Goal: Complete application form: Complete application form

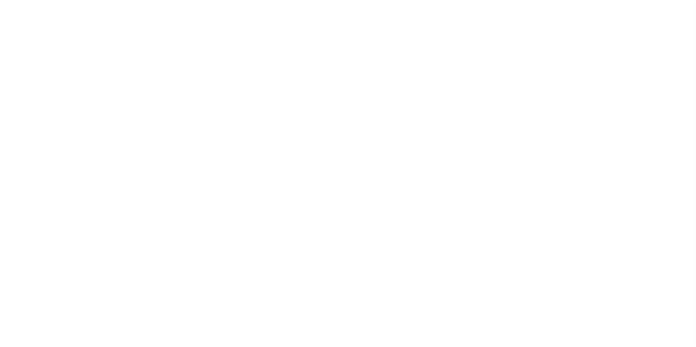
select select "200"
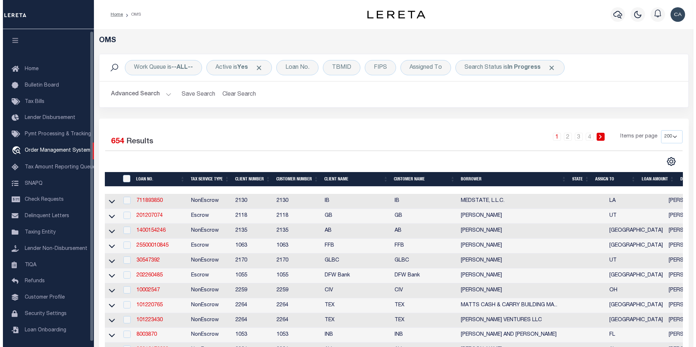
scroll to position [2, 0]
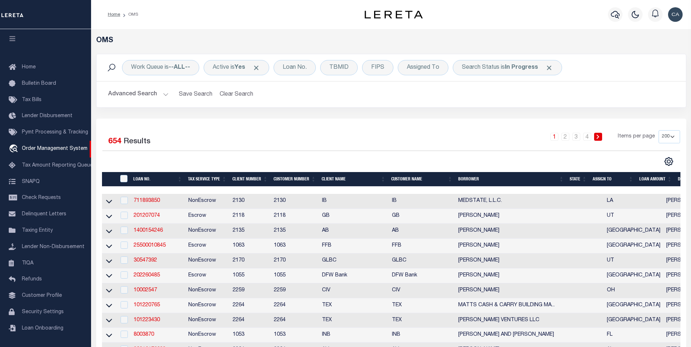
click at [148, 195] on td "711893850" at bounding box center [158, 201] width 55 height 15
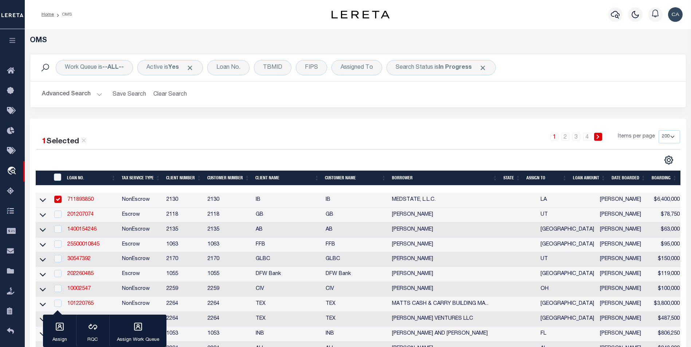
click at [98, 202] on td "711893850" at bounding box center [91, 200] width 55 height 15
checkbox input "false"
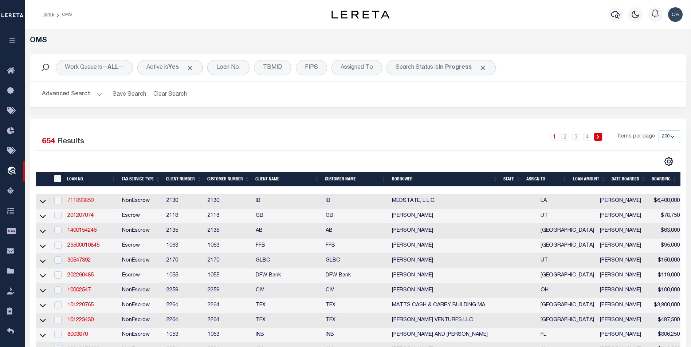
click at [87, 204] on link "711893850" at bounding box center [80, 200] width 26 height 5
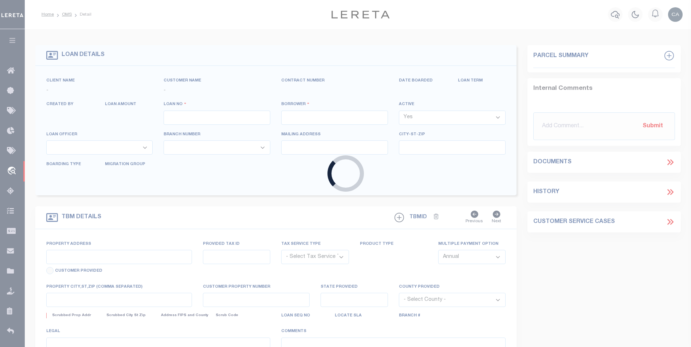
type input "711893850"
type input "MEDSTATE, L.L.C."
select select
type input "1203 S. TYLER ST., UNIT 3 AND 2-X"
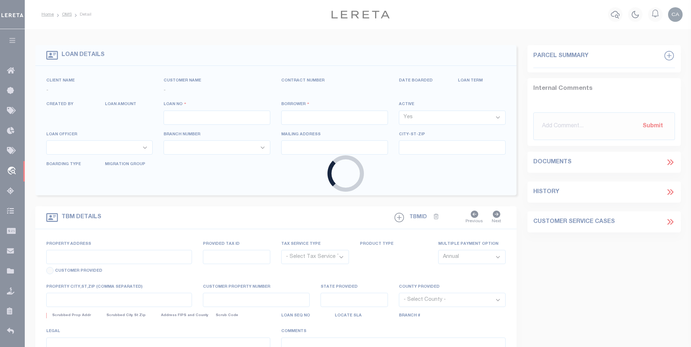
type input "COVINGTON LA 70433"
select select "NonEscrow"
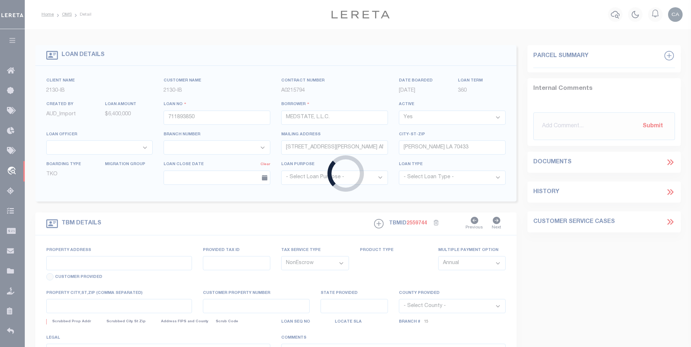
type input "1203 S. TYLER ST., UNIT 3 AND 2-X"
type input "1068111276"
select select
type input "COVINGTON LA 70433"
type input "Eastern"
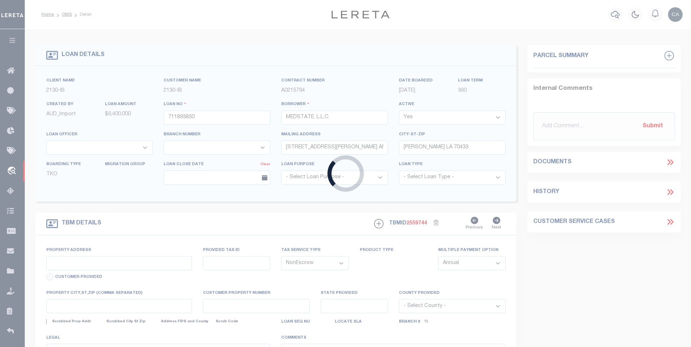
type input "LA"
select select "4950"
select select "2464"
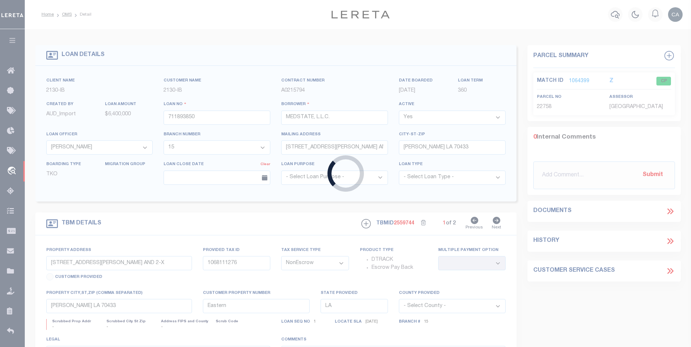
type input "test-09-02-2025"
type input "[PERSON_NAME] Contrerses"
select select
type input "3541 CONNECTICUT AVE"
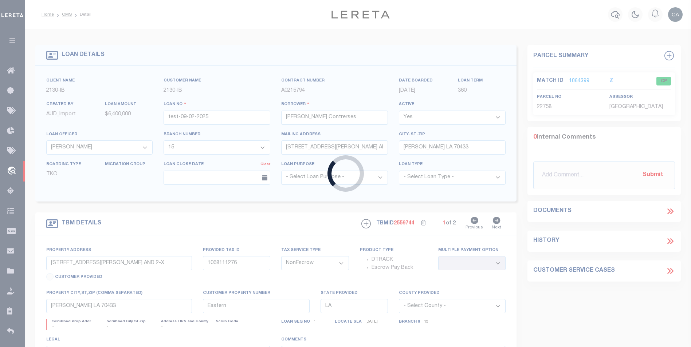
type input "KENNER LA 70065-3426"
type input "[DATE]"
select select "10"
select select "Escrow"
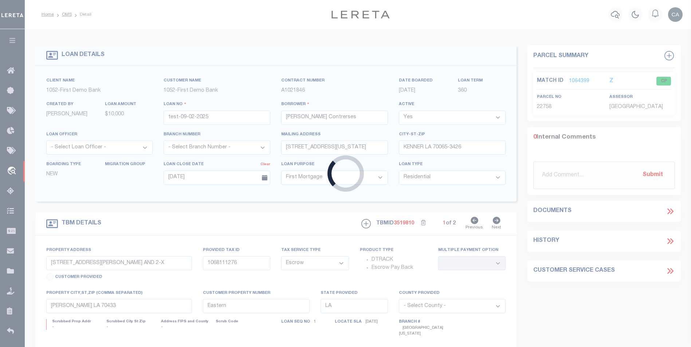
type input "3541 CONNECTICUT AVE"
type input "1302"
select select
type input "KENNER LA 70065-3426"
type input "QA-CNUMBER-102134"
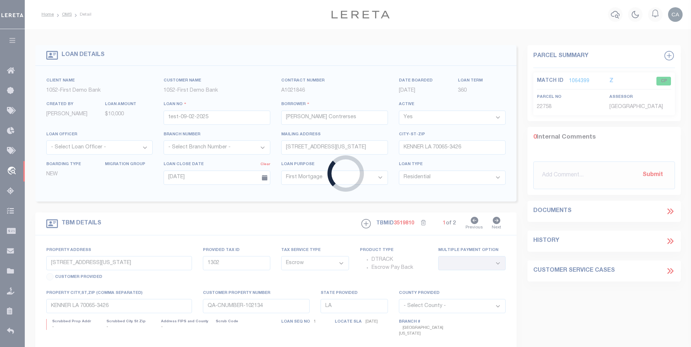
select select "212"
select select "89"
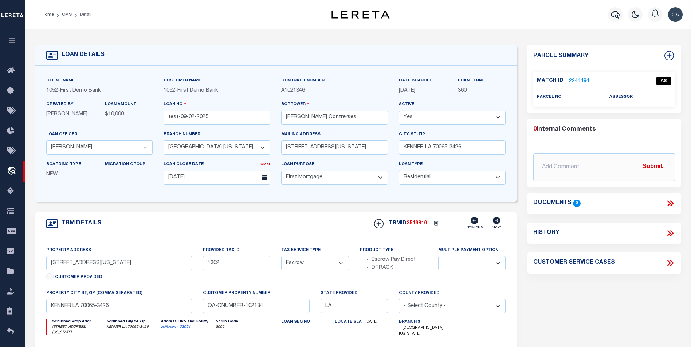
click at [667, 263] on icon at bounding box center [669, 263] width 9 height 9
select select "50"
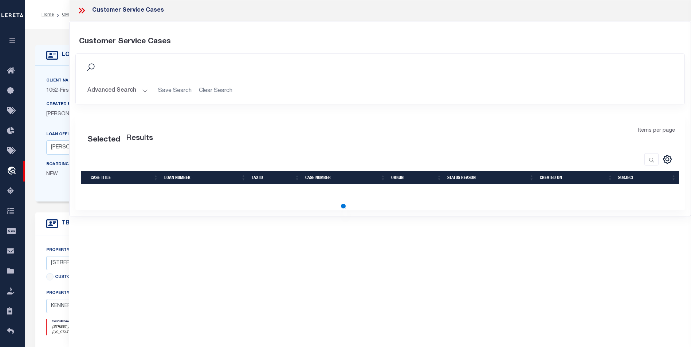
select select "50"
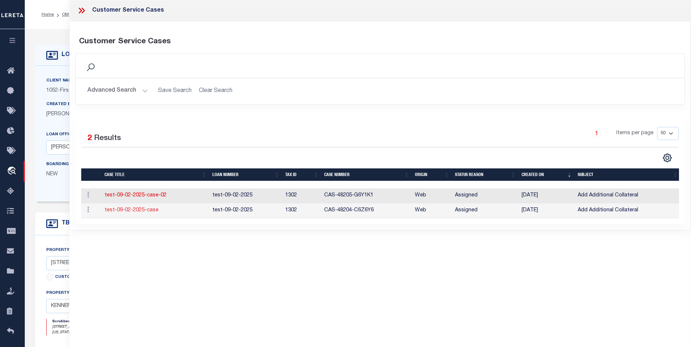
click at [137, 210] on link "test-09-02-2025-case" at bounding box center [132, 210] width 54 height 5
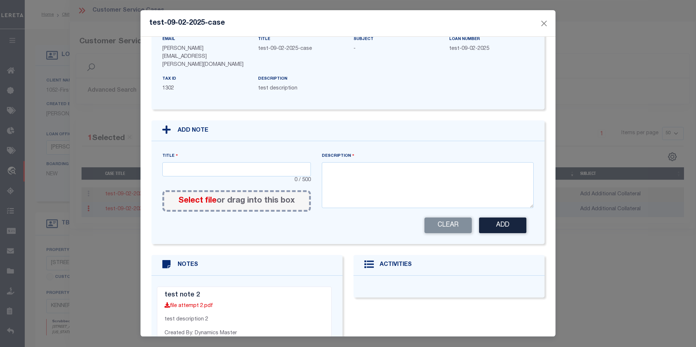
scroll to position [66, 0]
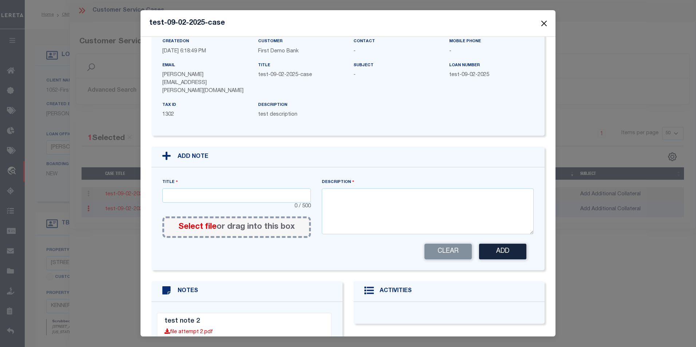
click at [549, 25] on button "Close" at bounding box center [544, 23] width 9 height 9
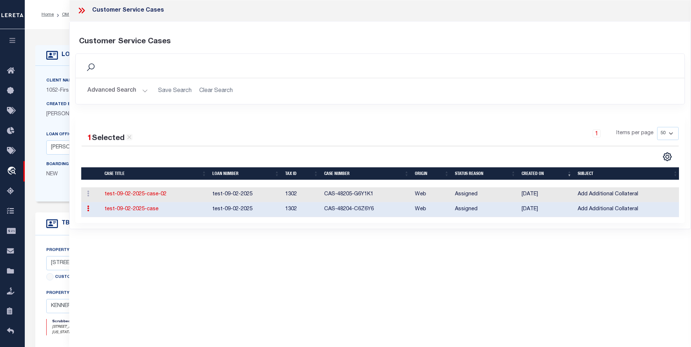
click at [156, 208] on link "test-09-02-2025-case" at bounding box center [132, 209] width 54 height 5
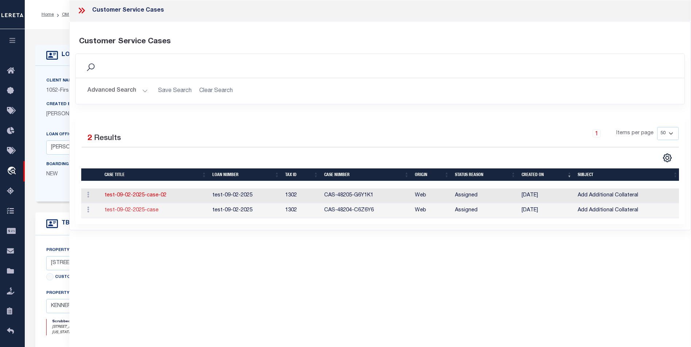
click at [154, 210] on link "test-09-02-2025-case" at bounding box center [132, 210] width 54 height 5
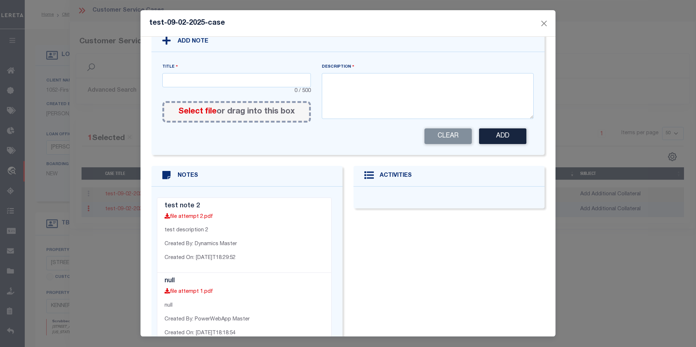
scroll to position [180, 0]
click at [547, 23] on button "Close" at bounding box center [544, 23] width 9 height 9
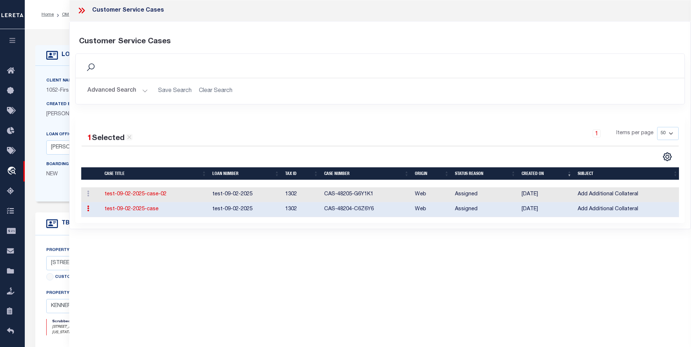
click at [147, 211] on link "test-09-02-2025-case" at bounding box center [132, 209] width 54 height 5
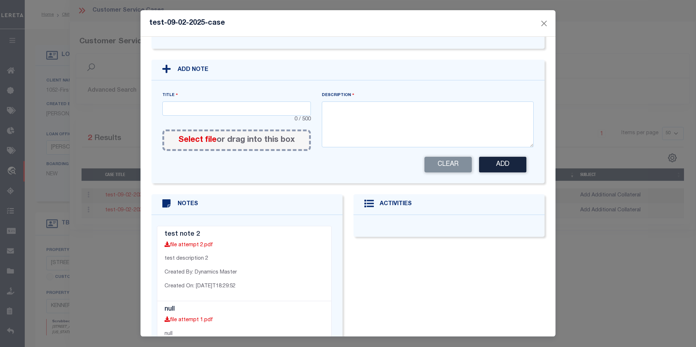
scroll to position [66, 0]
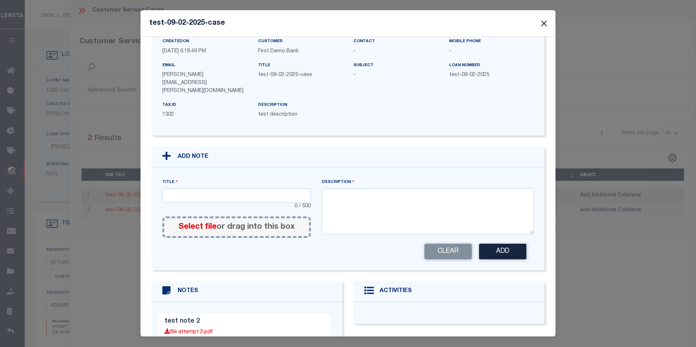
click at [545, 23] on button "Close" at bounding box center [544, 23] width 9 height 9
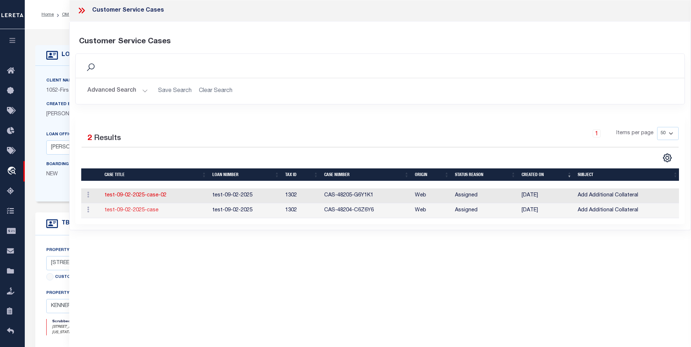
click at [149, 212] on link "test-09-02-2025-case" at bounding box center [132, 210] width 54 height 5
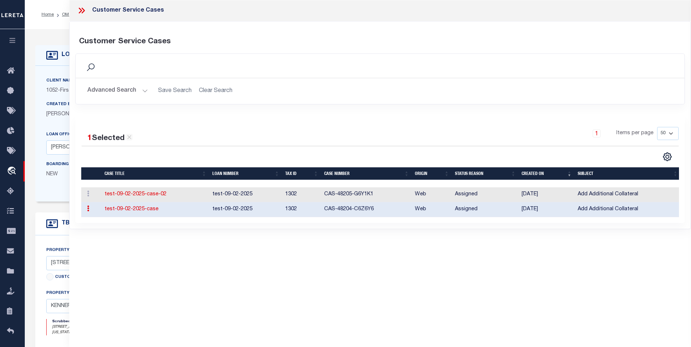
click at [149, 211] on link "test-09-02-2025-case" at bounding box center [132, 209] width 54 height 5
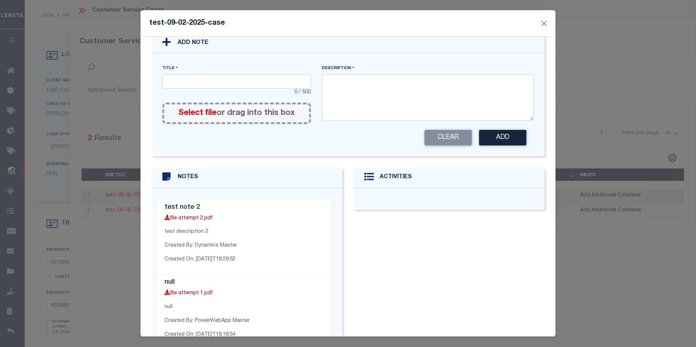
scroll to position [34, 0]
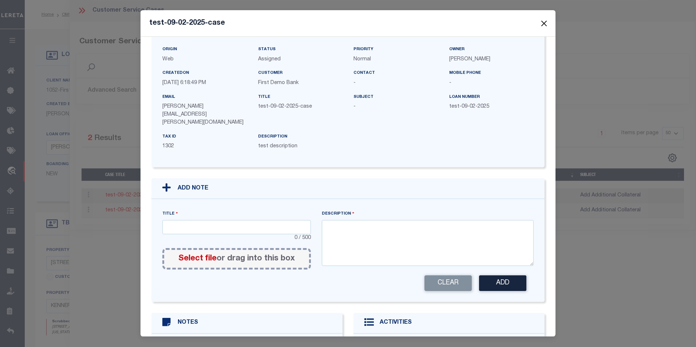
click at [545, 23] on button "Close" at bounding box center [544, 23] width 9 height 9
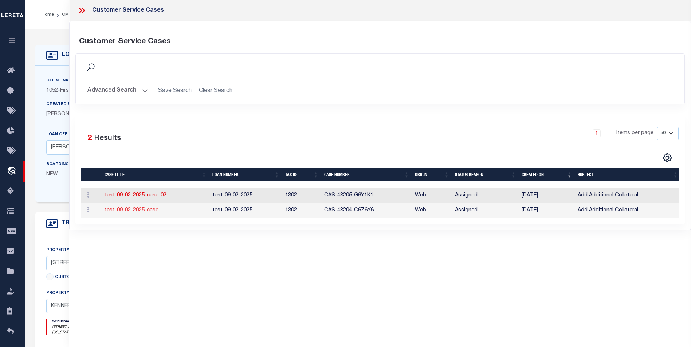
click at [143, 211] on link "test-09-02-2025-case" at bounding box center [132, 210] width 54 height 5
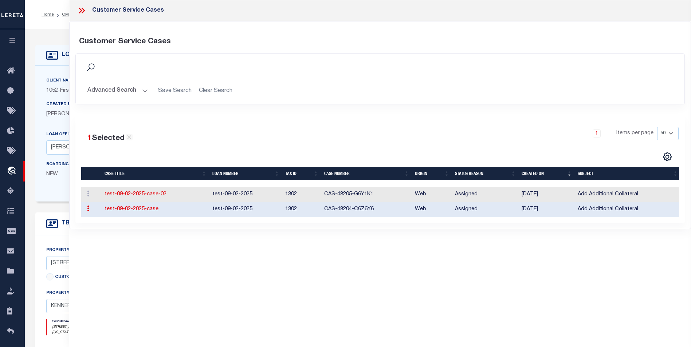
click at [143, 211] on link "test-09-02-2025-case" at bounding box center [132, 209] width 54 height 5
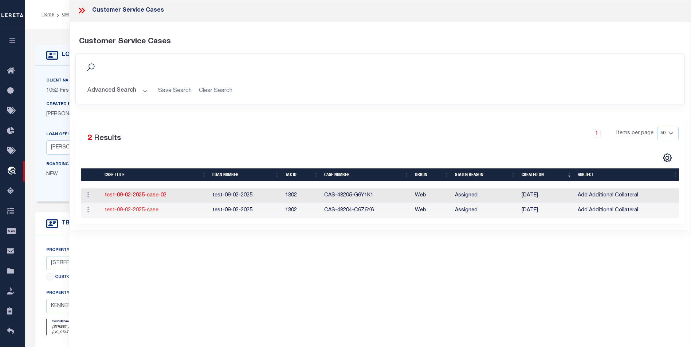
click at [143, 211] on link "test-09-02-2025-case" at bounding box center [132, 210] width 54 height 5
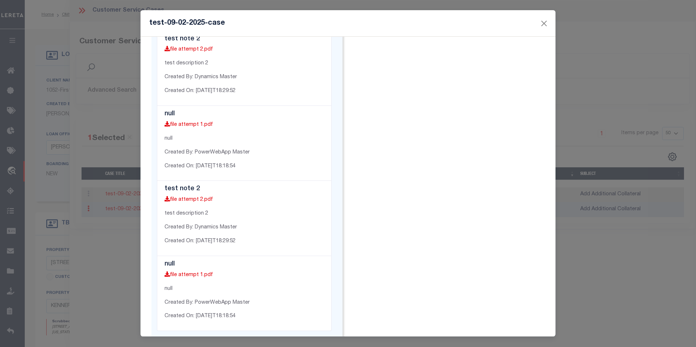
scroll to position [512, 0]
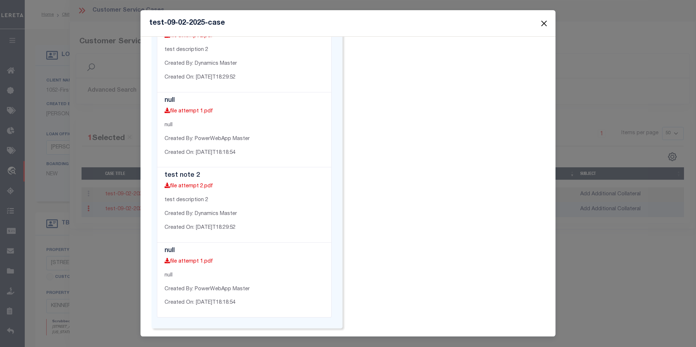
click at [542, 24] on button "Close" at bounding box center [544, 23] width 9 height 9
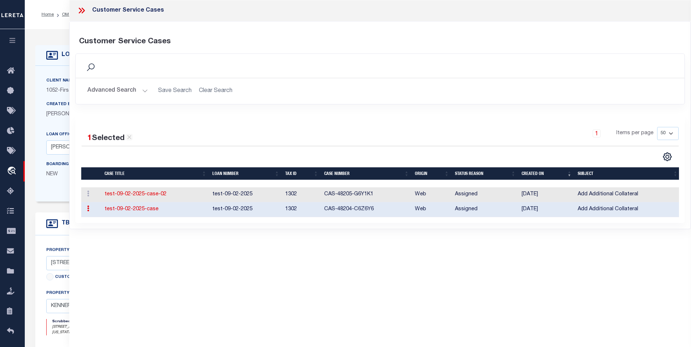
click at [124, 208] on link "test-09-02-2025-case" at bounding box center [132, 209] width 54 height 5
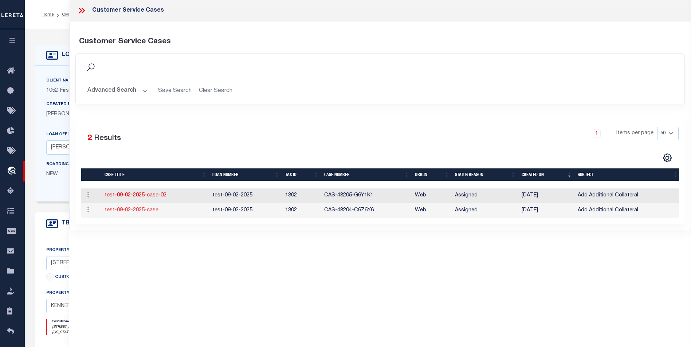
click at [124, 208] on link "test-09-02-2025-case" at bounding box center [132, 210] width 54 height 5
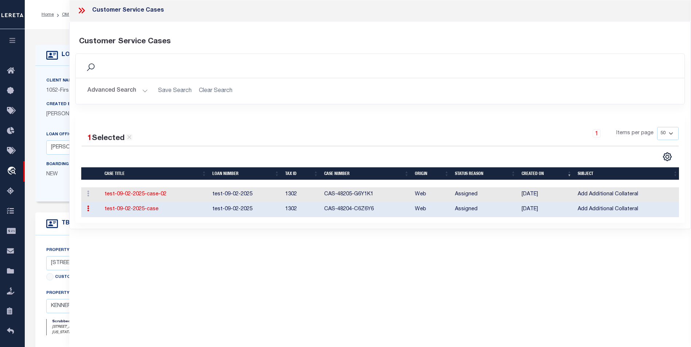
click at [124, 208] on link "test-09-02-2025-case" at bounding box center [132, 209] width 54 height 5
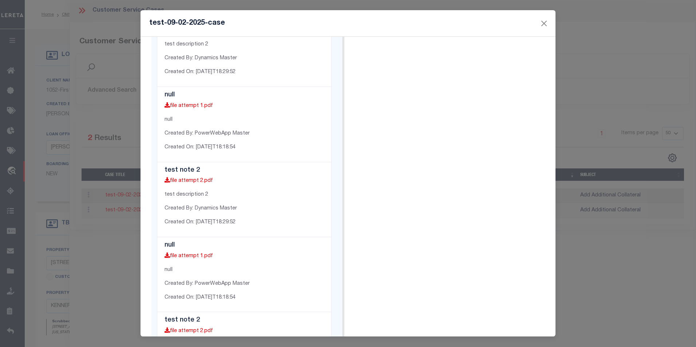
scroll to position [330, 0]
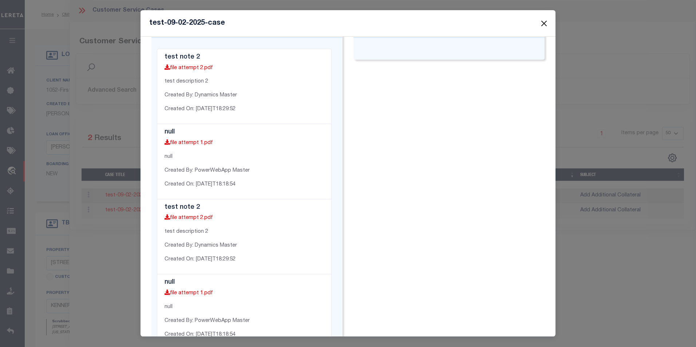
click at [544, 26] on button "Close" at bounding box center [544, 23] width 9 height 9
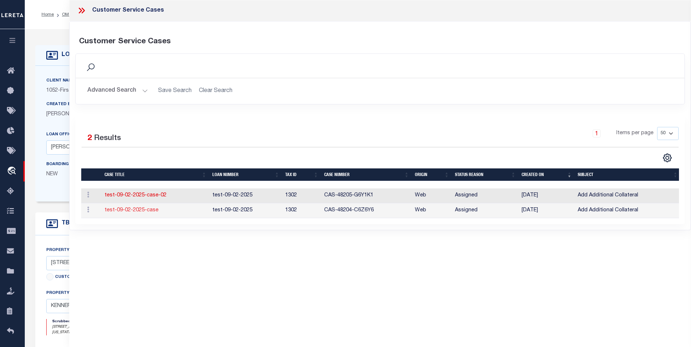
click at [145, 209] on link "test-09-02-2025-case" at bounding box center [132, 210] width 54 height 5
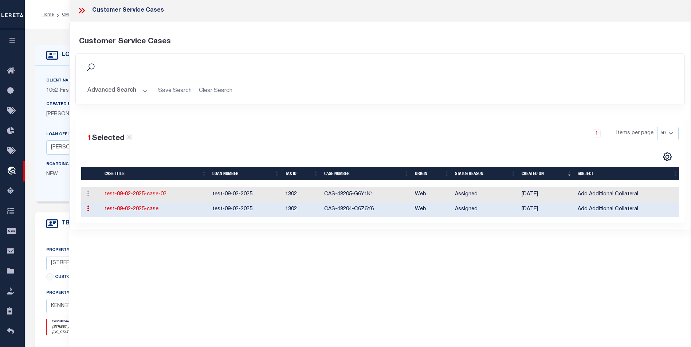
click at [145, 209] on link "test-09-02-2025-case" at bounding box center [132, 209] width 54 height 5
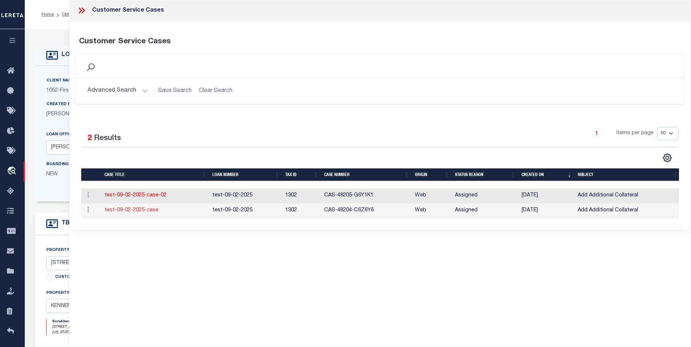
click at [145, 208] on link "test-09-02-2025-case" at bounding box center [132, 210] width 54 height 5
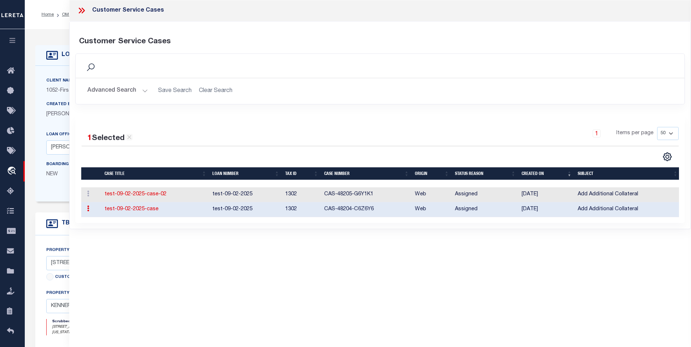
click at [145, 208] on link "test-09-02-2025-case" at bounding box center [132, 209] width 54 height 5
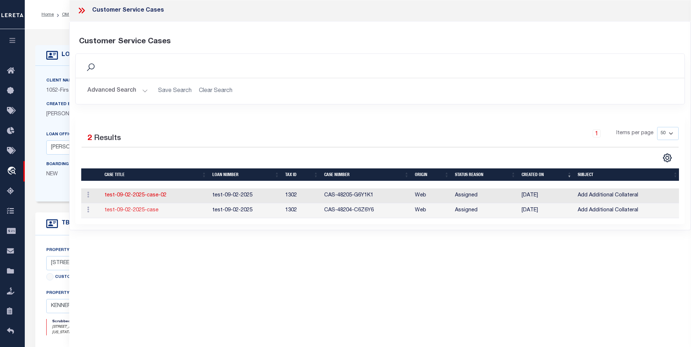
click at [145, 208] on link "test-09-02-2025-case" at bounding box center [132, 210] width 54 height 5
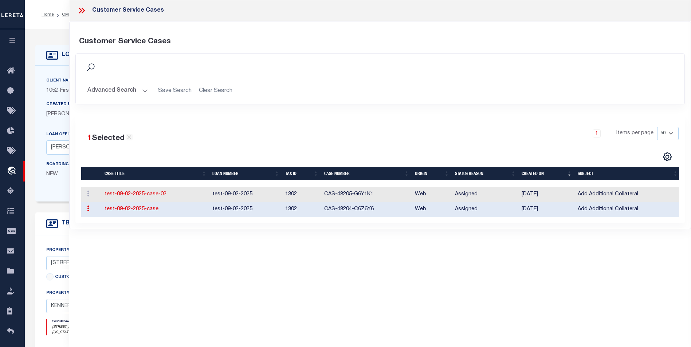
click at [145, 208] on link "test-09-02-2025-case" at bounding box center [132, 209] width 54 height 5
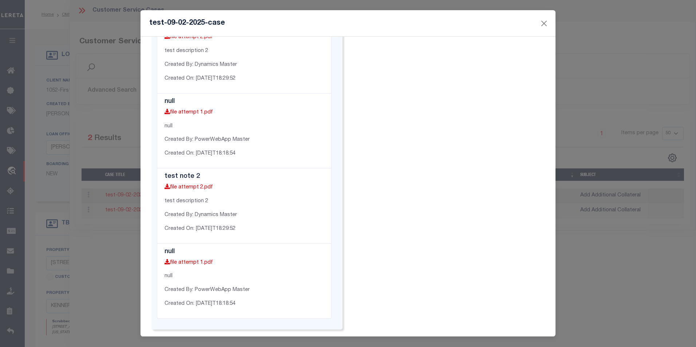
scroll to position [963, 0]
drag, startPoint x: 608, startPoint y: 218, endPoint x: 500, endPoint y: 257, distance: 115.4
click at [608, 218] on div "test-09-02-2025-case CASE DETAILS Origin Web Status Assigned Priority Normal -" at bounding box center [348, 173] width 696 height 347
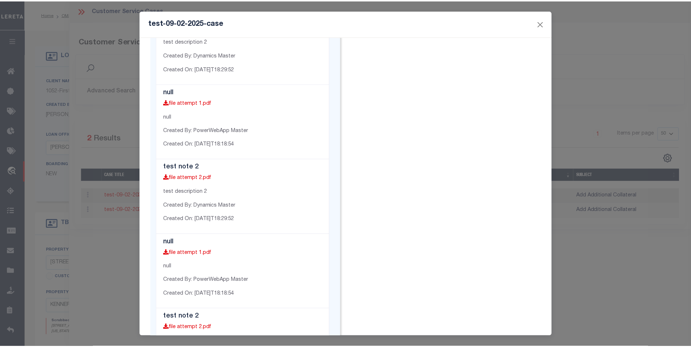
scroll to position [817, 0]
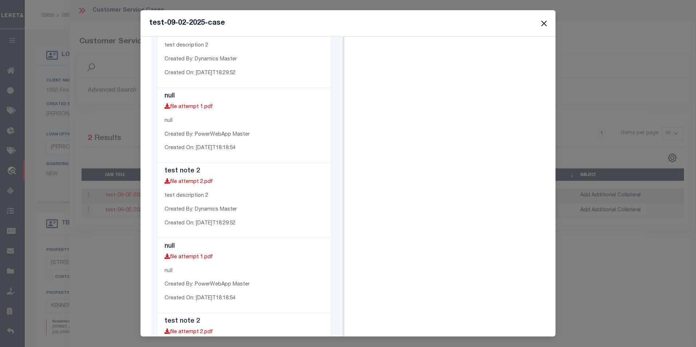
click at [545, 21] on button "Close" at bounding box center [544, 23] width 9 height 9
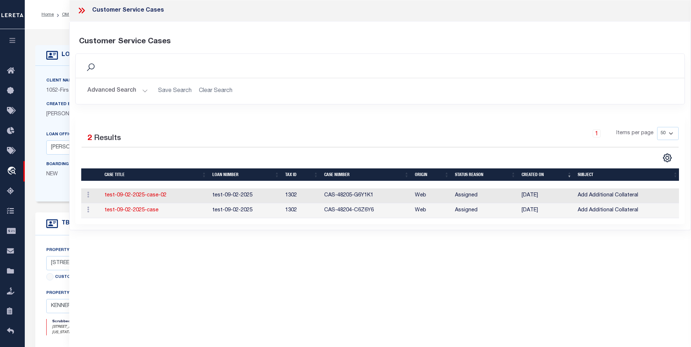
click at [77, 11] on icon at bounding box center [81, 10] width 9 height 9
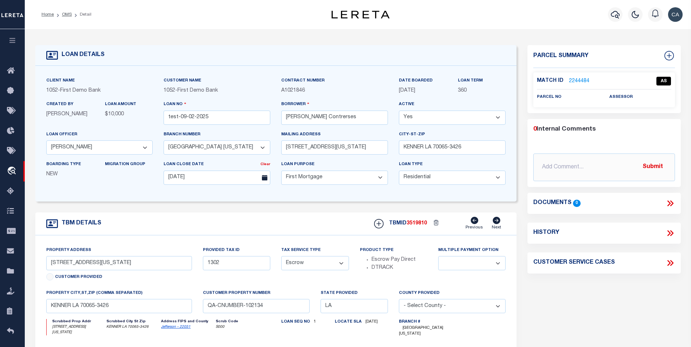
click at [671, 264] on icon at bounding box center [669, 263] width 9 height 9
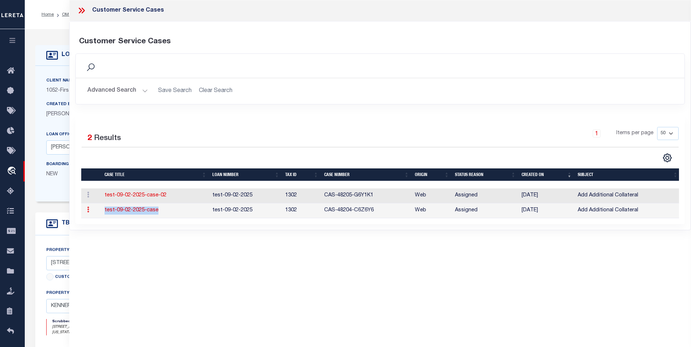
drag, startPoint x: 170, startPoint y: 209, endPoint x: 87, endPoint y: 209, distance: 83.4
click at [87, 209] on tr "ACTIONS View test-09-02-2025-case test-09-02-2025 1302 CAS-48204-C6Z6Y6 Web Ass…" at bounding box center [380, 211] width 599 height 15
copy tr "ACTIONS View test-09-02-2025-case"
click at [231, 252] on div "Customer Service Cases Customer Service Cases Search Save Search Clear Search Is" at bounding box center [380, 163] width 622 height 327
drag, startPoint x: 84, startPoint y: 21, endPoint x: 82, endPoint y: 18, distance: 3.7
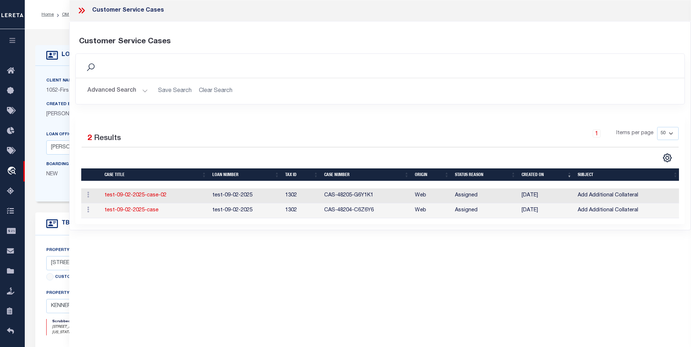
click at [84, 21] on div "Customer Service Cases Customer Service Cases Search Save Search Clear Search Is" at bounding box center [380, 120] width 622 height 241
click at [81, 13] on icon at bounding box center [81, 10] width 9 height 9
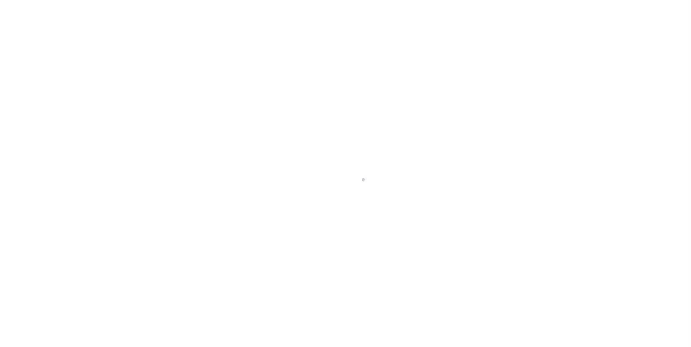
type input "test-09-02-2025"
type input "[PERSON_NAME] Contrerses"
select select
type input "[STREET_ADDRESS][US_STATE]"
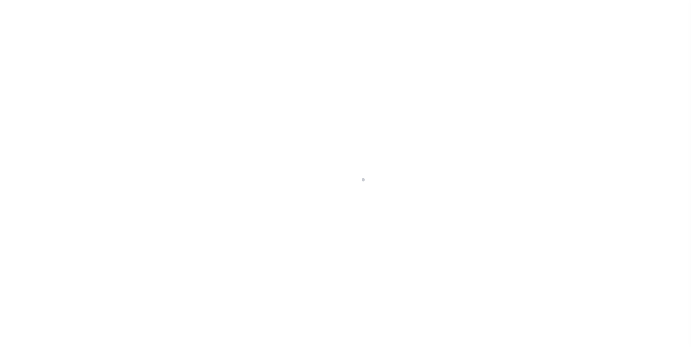
type input "KENNER LA 70065-3426"
type input "[DATE]"
select select "10"
select select "Escrow"
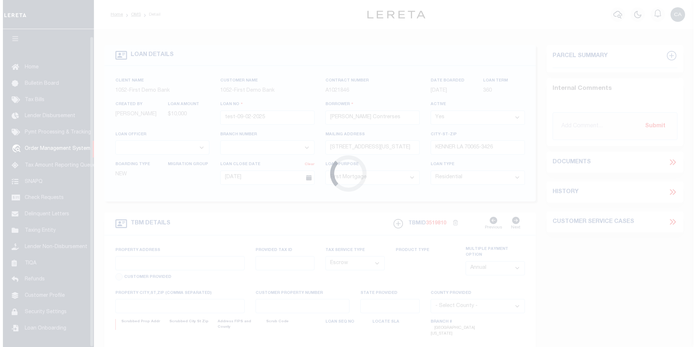
scroll to position [7, 0]
select select "212"
select select "89"
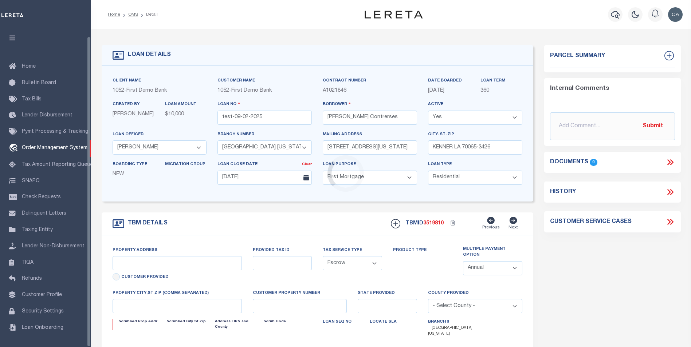
type input "3541 CONNECTICUT AVE"
type input "1302"
select select
type input "KENNER LA 70065-3426"
type input "QA-CNUMBER-102134"
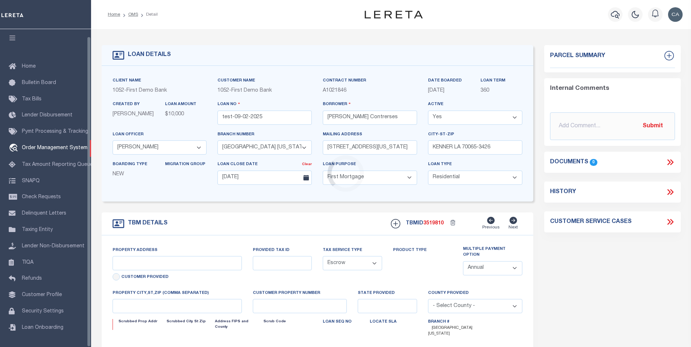
type input "LA"
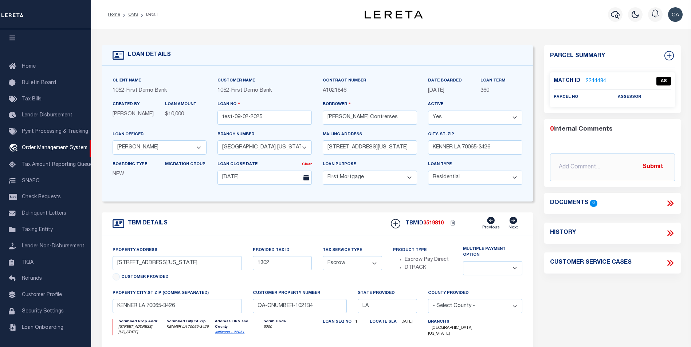
click at [673, 261] on icon at bounding box center [669, 263] width 9 height 9
select select "50"
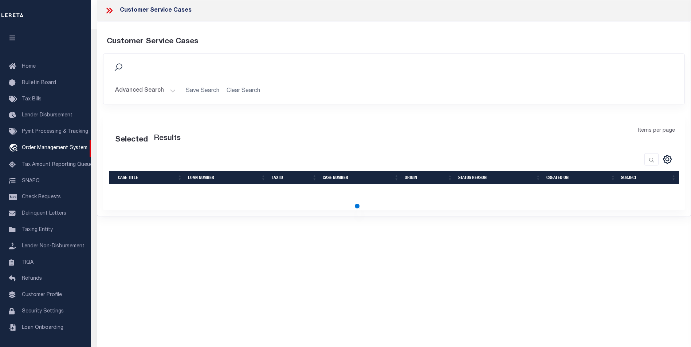
select select "50"
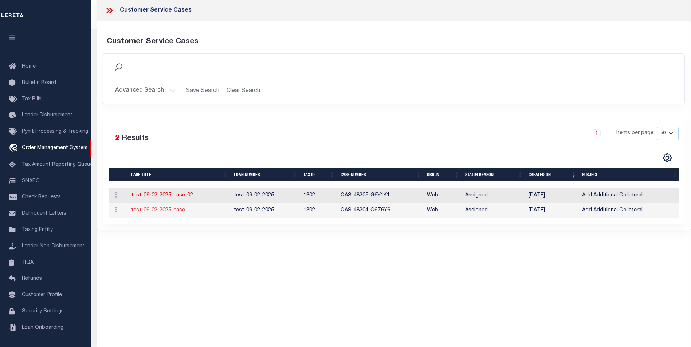
click at [173, 212] on link "test-09-02-2025-case" at bounding box center [158, 210] width 54 height 5
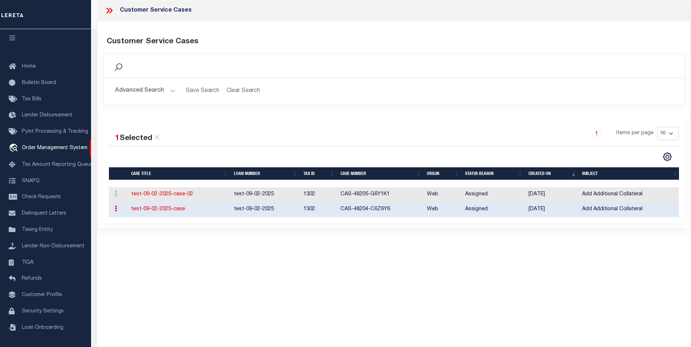
click at [173, 212] on link "test-09-02-2025-case" at bounding box center [158, 209] width 54 height 5
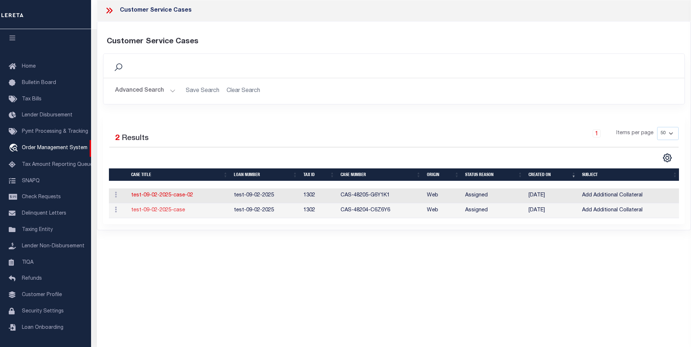
click at [173, 212] on link "test-09-02-2025-case" at bounding box center [158, 210] width 54 height 5
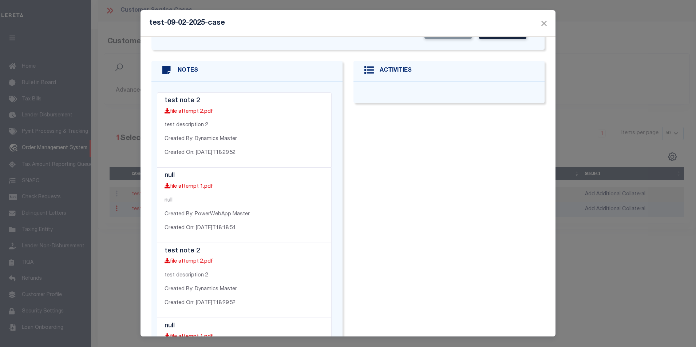
scroll to position [291, 0]
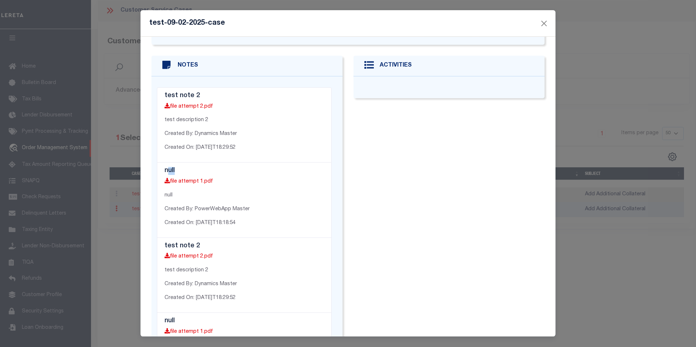
drag, startPoint x: 167, startPoint y: 156, endPoint x: 182, endPoint y: 157, distance: 15.0
click at [182, 167] on h5 "null" at bounding box center [244, 171] width 159 height 8
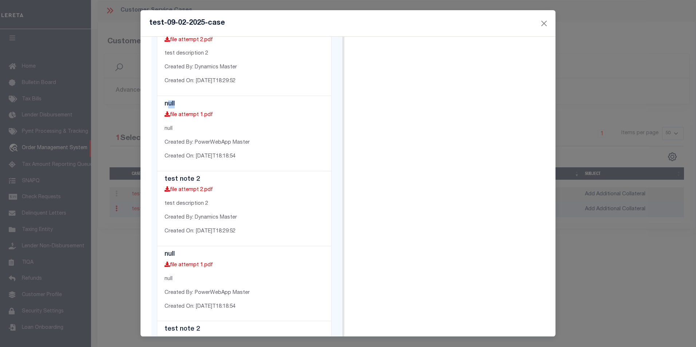
scroll to position [401, 0]
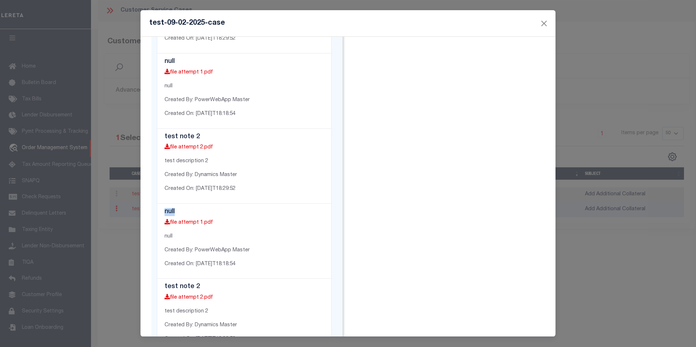
drag, startPoint x: 165, startPoint y: 197, endPoint x: 178, endPoint y: 197, distance: 13.5
click at [178, 208] on h5 "null" at bounding box center [244, 212] width 159 height 8
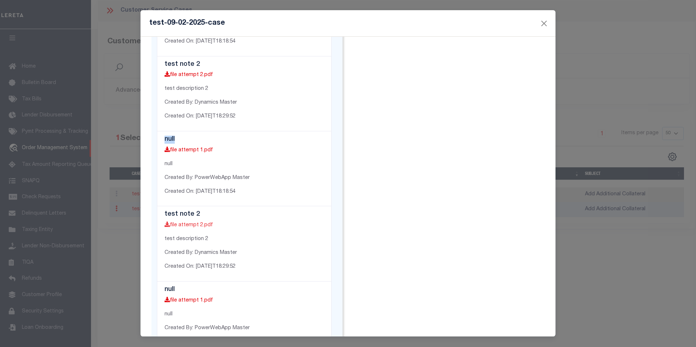
scroll to position [473, 0]
drag, startPoint x: 167, startPoint y: 269, endPoint x: 177, endPoint y: 270, distance: 9.1
click at [177, 281] on li "null file attempt 1.pdf null Created By: PowerWebApp Master Created On: 2025-09…" at bounding box center [244, 318] width 175 height 75
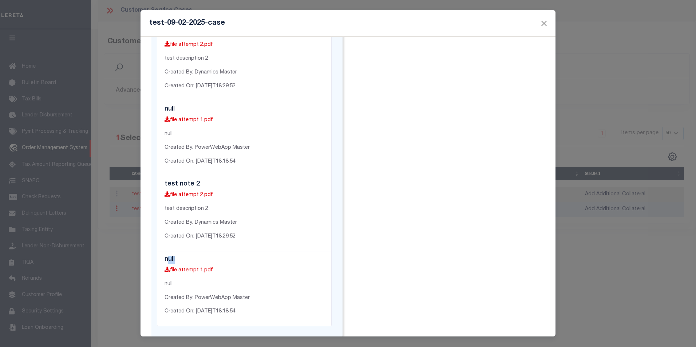
scroll to position [512, 0]
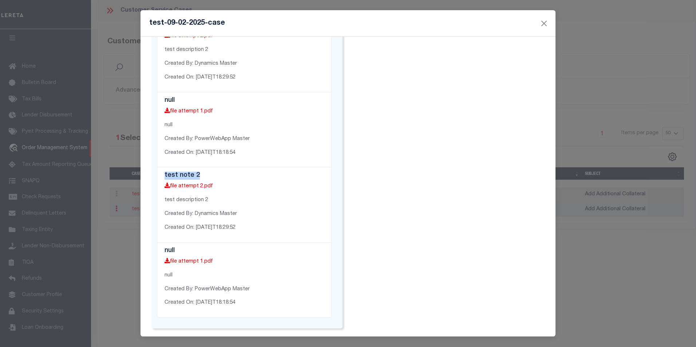
drag, startPoint x: 165, startPoint y: 162, endPoint x: 205, endPoint y: 161, distance: 40.4
click at [205, 172] on h5 "test note 2" at bounding box center [244, 176] width 159 height 8
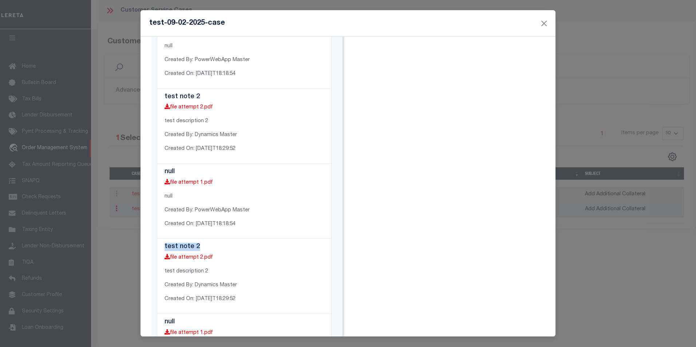
scroll to position [403, 0]
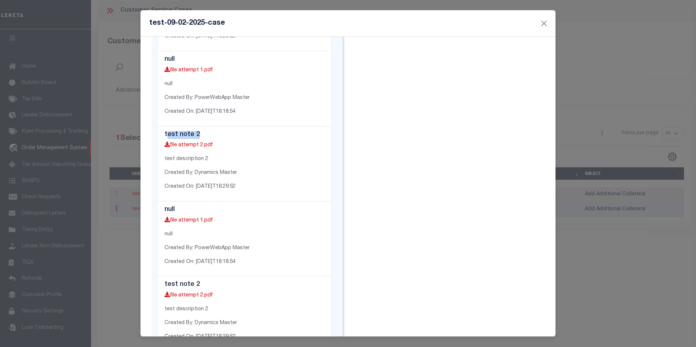
drag, startPoint x: 168, startPoint y: 123, endPoint x: 213, endPoint y: 123, distance: 44.8
click at [213, 131] on h5 "test note 2" at bounding box center [244, 135] width 159 height 8
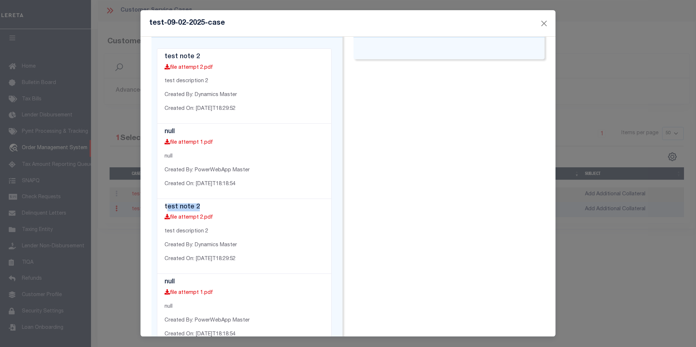
scroll to position [293, 0]
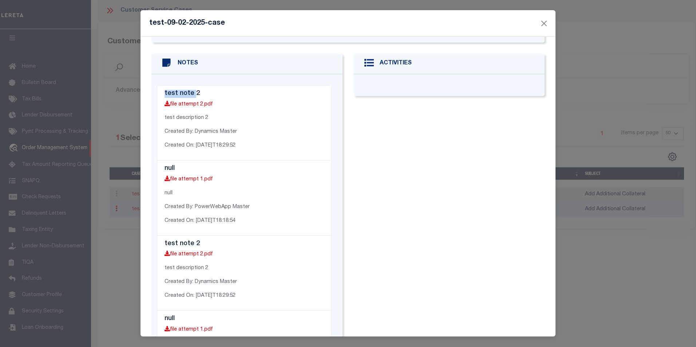
drag, startPoint x: 165, startPoint y: 82, endPoint x: 216, endPoint y: 86, distance: 50.8
click at [194, 90] on h5 "test note 2" at bounding box center [244, 94] width 159 height 8
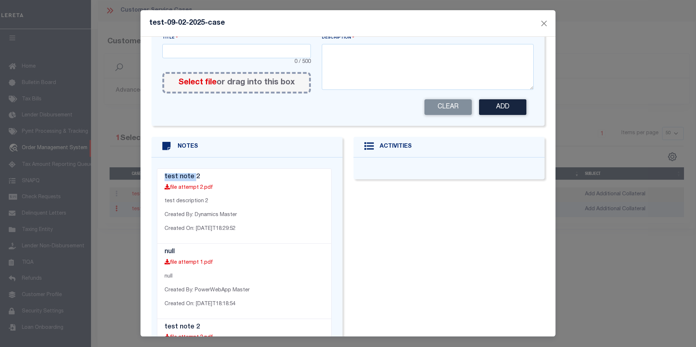
scroll to position [184, 0]
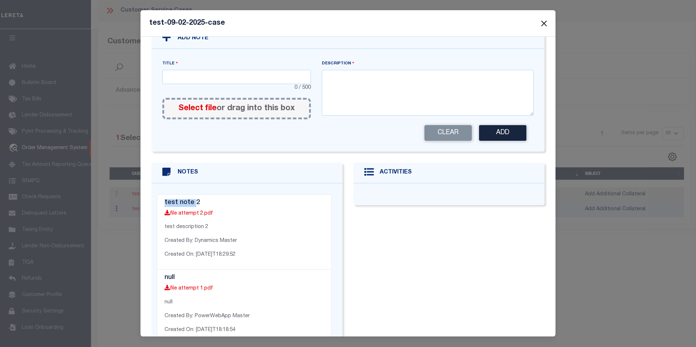
click at [545, 25] on button "Close" at bounding box center [544, 23] width 9 height 9
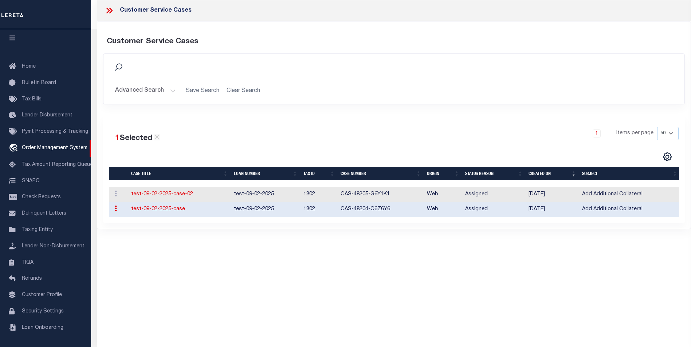
click at [272, 288] on div "Customer Service Cases Customer Service Cases Search Save Search Clear Search Is" at bounding box center [394, 163] width 594 height 327
click at [180, 210] on link "test-09-02-2025-case" at bounding box center [158, 209] width 54 height 5
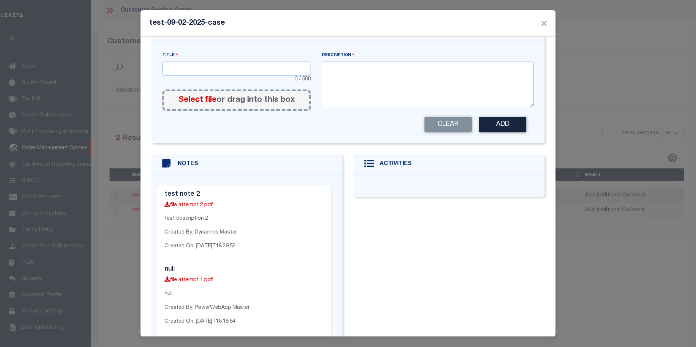
scroll to position [211, 0]
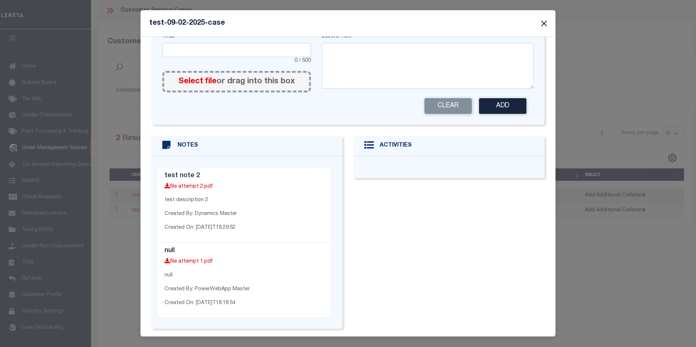
click at [544, 25] on button "Close" at bounding box center [544, 23] width 9 height 9
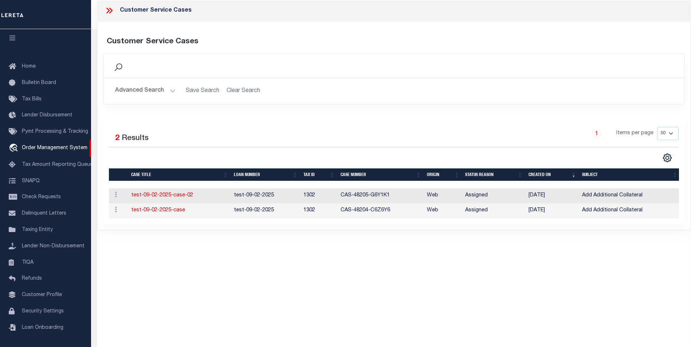
click at [201, 208] on td "test-09-02-2025-case" at bounding box center [179, 211] width 103 height 15
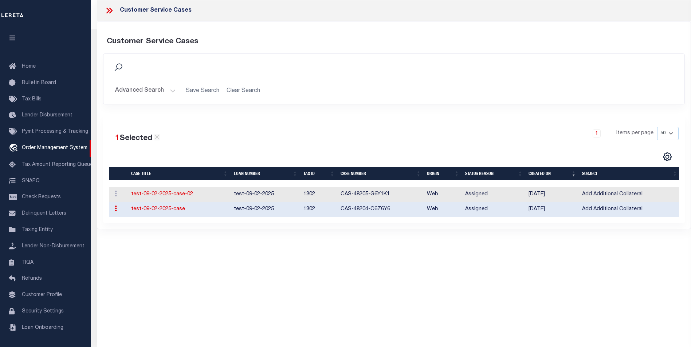
click at [201, 208] on td "test-09-02-2025-case" at bounding box center [179, 209] width 103 height 15
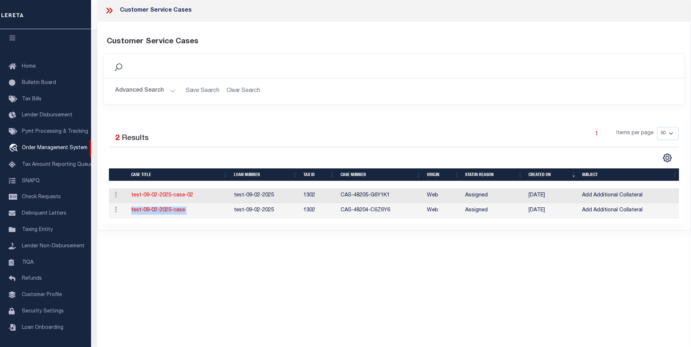
click at [201, 208] on td "test-09-02-2025-case" at bounding box center [179, 211] width 103 height 15
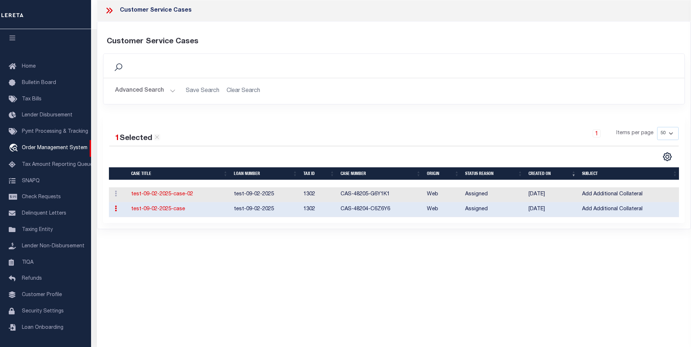
click at [194, 231] on div "Customer Service Cases Customer Service Cases Search Save Search Clear Search Is" at bounding box center [394, 120] width 594 height 240
click at [169, 210] on link "test-09-02-2025-case" at bounding box center [158, 209] width 54 height 5
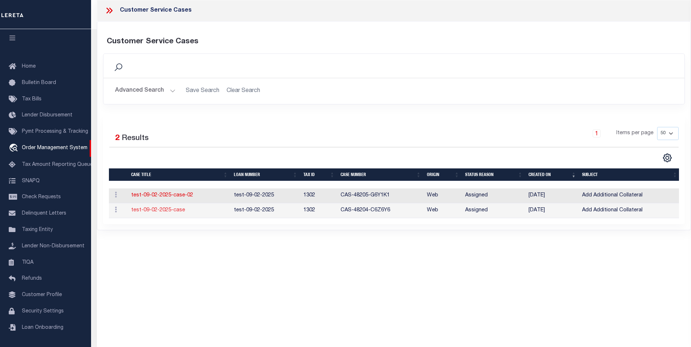
click at [169, 210] on link "test-09-02-2025-case" at bounding box center [158, 210] width 54 height 5
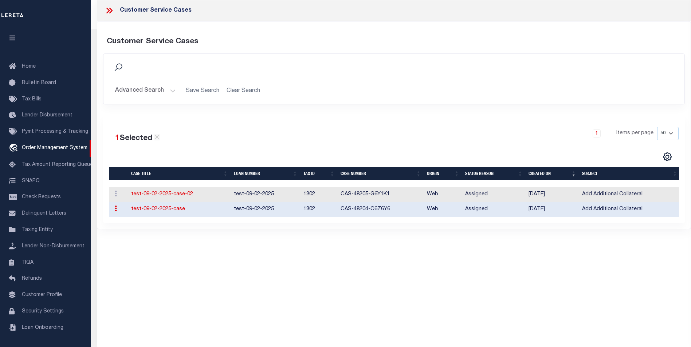
click at [169, 210] on link "test-09-02-2025-case" at bounding box center [158, 209] width 54 height 5
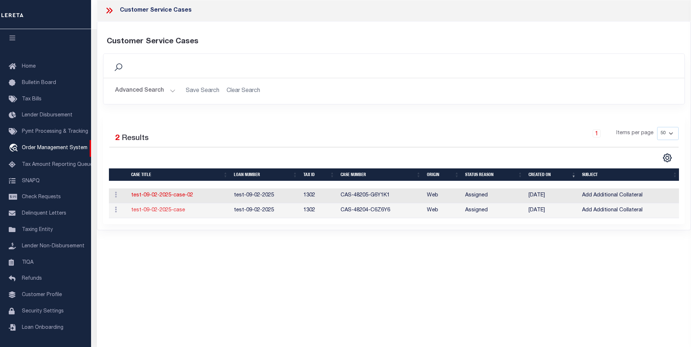
click at [169, 210] on link "test-09-02-2025-case" at bounding box center [158, 210] width 54 height 5
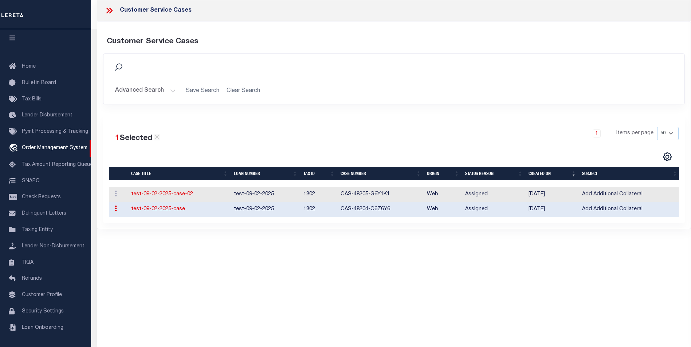
click at [169, 210] on link "test-09-02-2025-case" at bounding box center [158, 209] width 54 height 5
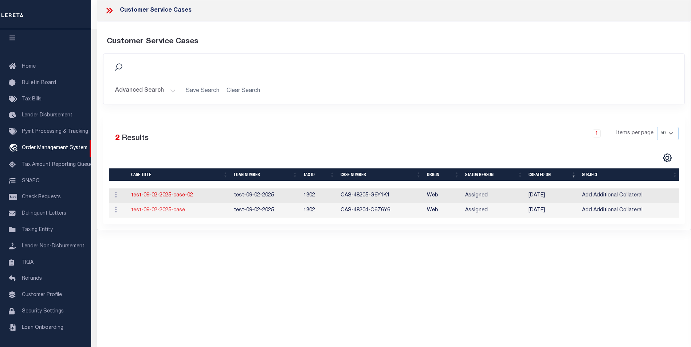
click at [169, 210] on link "test-09-02-2025-case" at bounding box center [158, 210] width 54 height 5
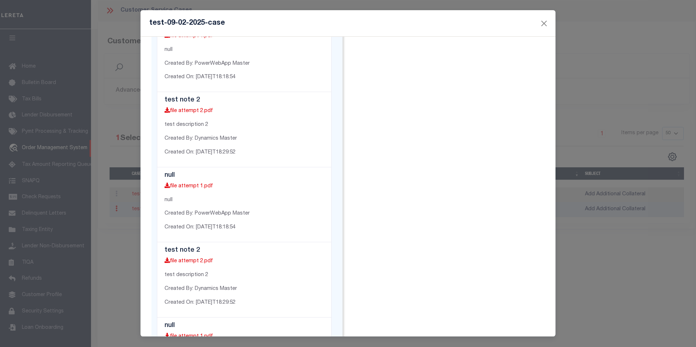
scroll to position [947, 0]
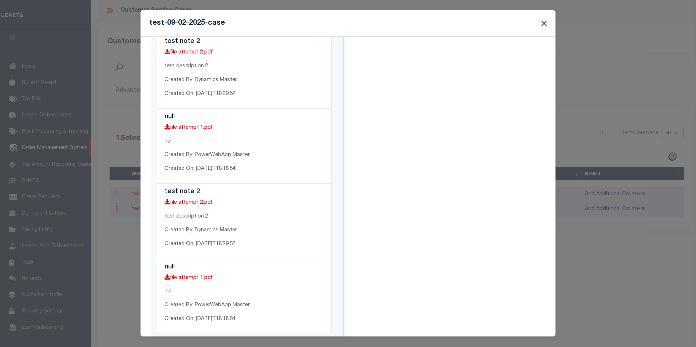
drag, startPoint x: 543, startPoint y: 24, endPoint x: 534, endPoint y: 30, distance: 10.5
click at [543, 24] on button "Close" at bounding box center [544, 23] width 9 height 9
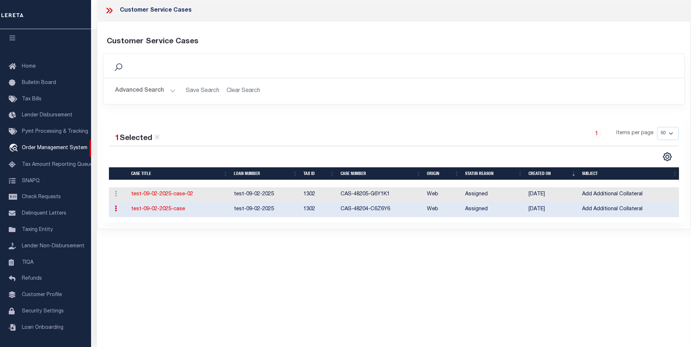
click at [162, 208] on link "test-09-02-2025-case" at bounding box center [158, 209] width 54 height 5
click at [162, 208] on td "test-09-02-2025-case" at bounding box center [179, 209] width 103 height 15
click at [162, 208] on link "test-09-02-2025-case" at bounding box center [158, 209] width 54 height 5
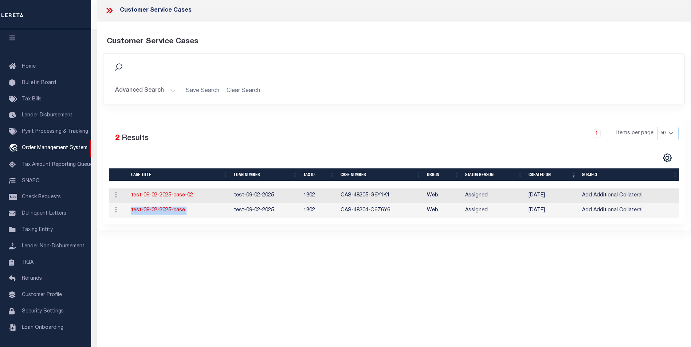
click at [162, 208] on td "test-09-02-2025-case" at bounding box center [179, 211] width 103 height 15
click at [162, 208] on link "test-09-02-2025-case" at bounding box center [158, 210] width 54 height 5
click at [162, 208] on td "test-09-02-2025-case" at bounding box center [179, 211] width 103 height 15
click at [162, 208] on link "test-09-02-2025-case" at bounding box center [158, 210] width 54 height 5
click at [162, 208] on td "test-09-02-2025-case" at bounding box center [179, 211] width 103 height 15
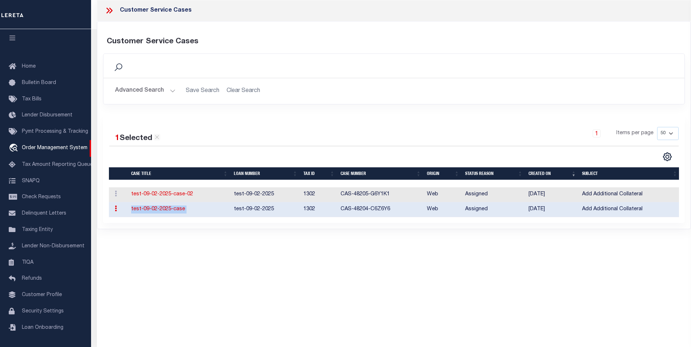
click at [162, 209] on link "test-09-02-2025-case" at bounding box center [158, 209] width 54 height 5
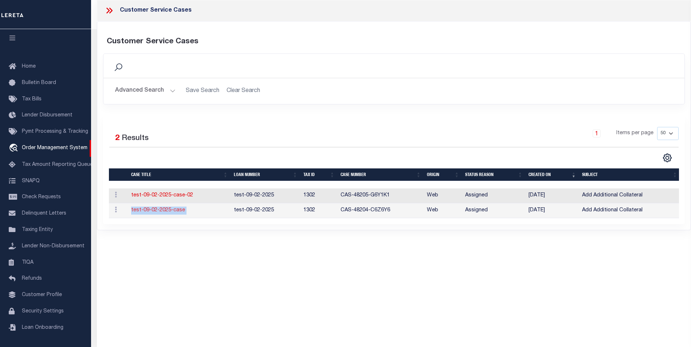
click at [162, 209] on body "Home OMS Detail" at bounding box center [345, 282] width 691 height 564
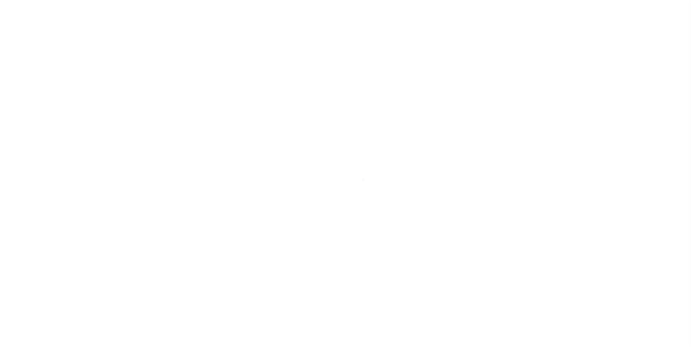
type input "test-09-02-2025"
type input "[PERSON_NAME] Contrerses"
select select
type input "[STREET_ADDRESS][US_STATE]"
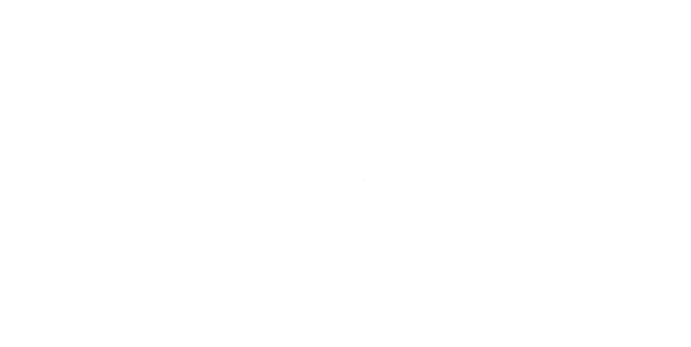
type input "KENNER LA 70065-3426"
type input "[DATE]"
select select "10"
select select "Escrow"
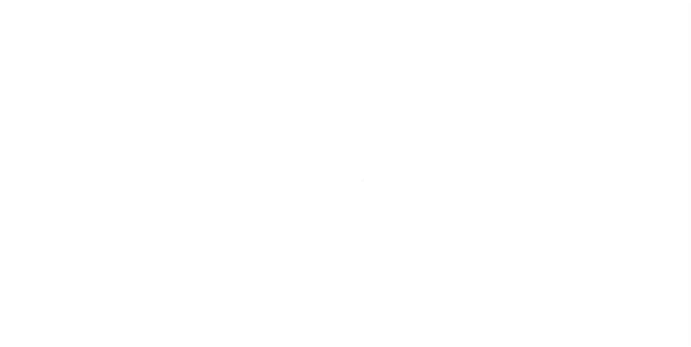
scroll to position [7, 0]
select select "212"
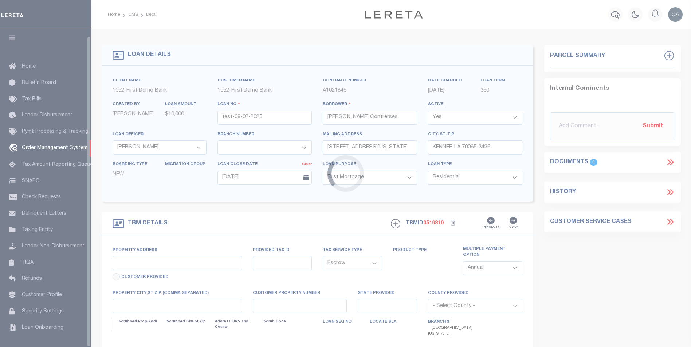
type input "[STREET_ADDRESS][US_STATE]"
type input "1302"
select select
type input "KENNER LA 70065-3426"
type input "QA-CNUMBER-102134"
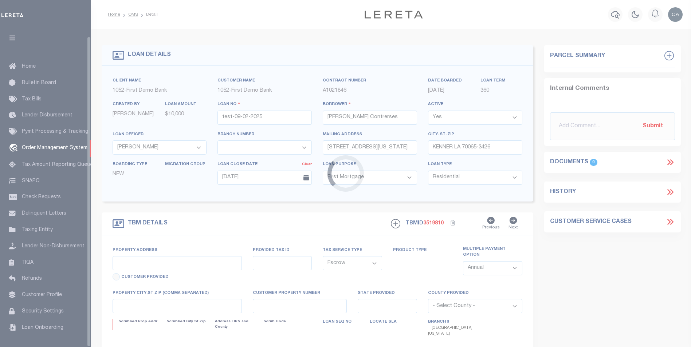
type input "LA"
select select "89"
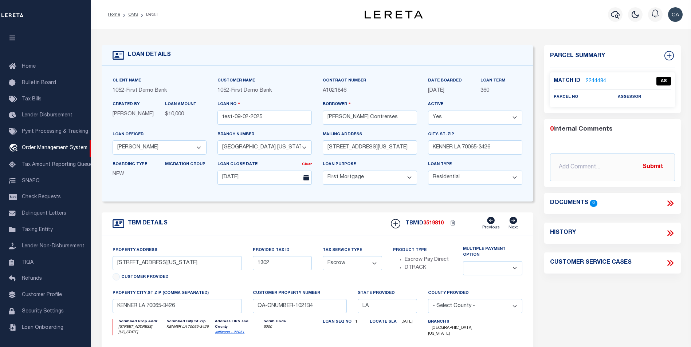
click at [249, 28] on div "Home OMS Detail Profile Sign out" at bounding box center [391, 14] width 600 height 29
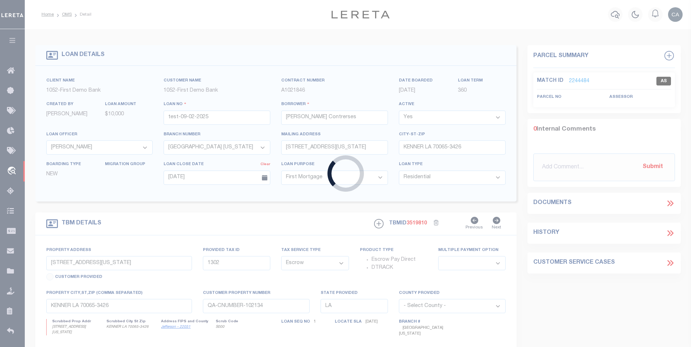
type input "test-09-02-2025-03"
select select
type input "209 ELLA LN"
type input "[PERSON_NAME] [GEOGRAPHIC_DATA] 75757-9714"
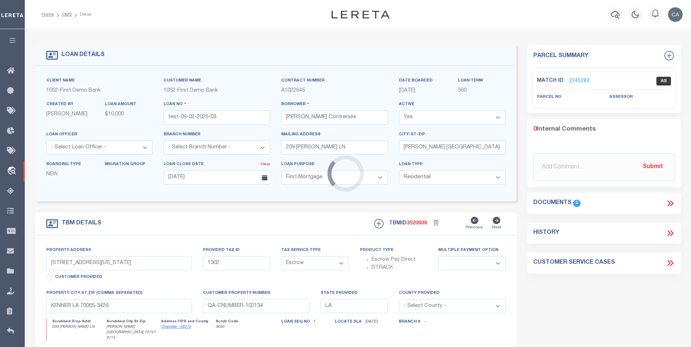
type input "209 [PERSON_NAME] LN"
select select
type input "[PERSON_NAME] [GEOGRAPHIC_DATA] 75757-9714"
type input "[GEOGRAPHIC_DATA]"
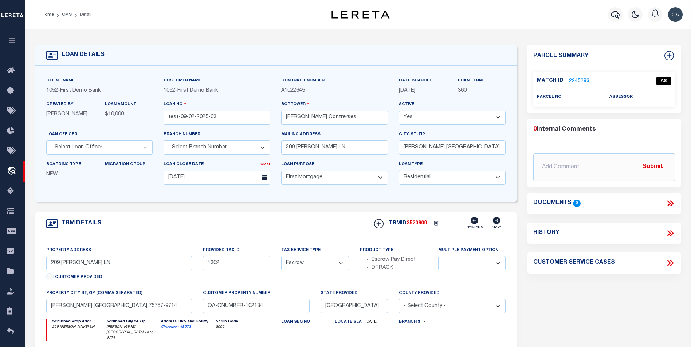
click at [389, 46] on div "LOAN DETAILS" at bounding box center [275, 55] width 481 height 21
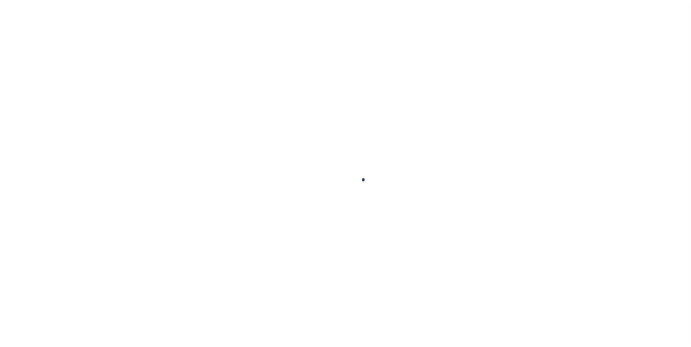
type input "test-09-02-2025-03"
type input "[PERSON_NAME] Contrerses"
select select
type input "209 ELLA LN"
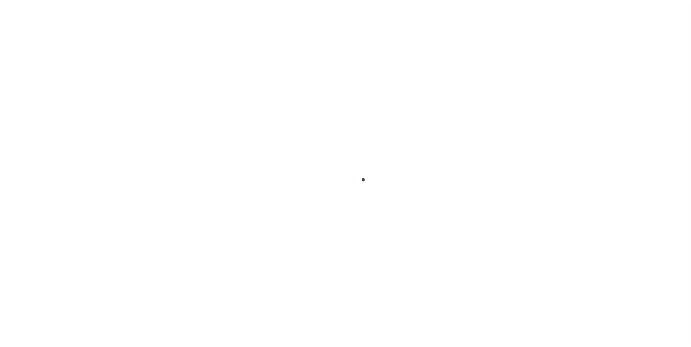
type input "BULLARD TX 75757-9714"
type input "[DATE]"
select select "10"
select select "Escrow"
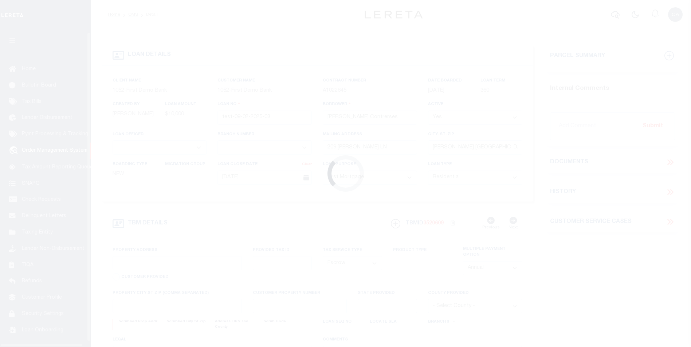
scroll to position [7, 0]
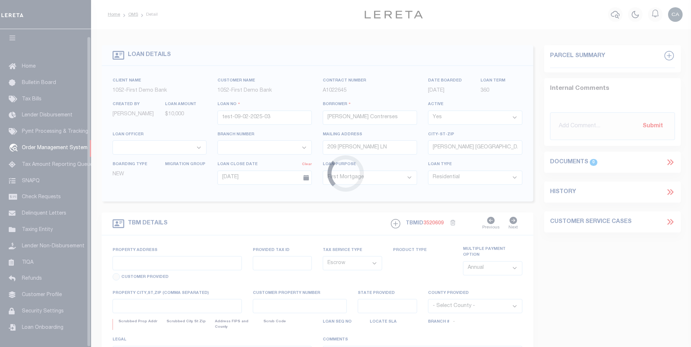
type input "209 ELLA LN"
type input "1302"
select select
type input "BULLARD TX 75757-9714"
type input "QA-CNUMBER-102134"
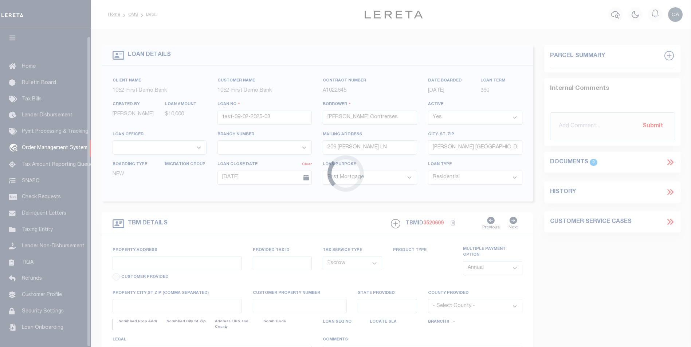
type input "[GEOGRAPHIC_DATA]"
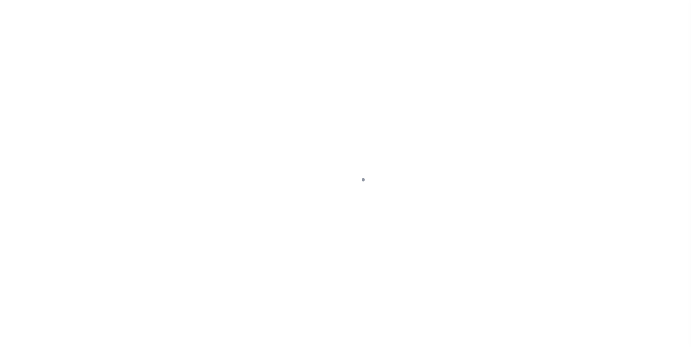
type input "2000026431"
type input "Buck Creek Game Ranch LP"
select select
select select "400"
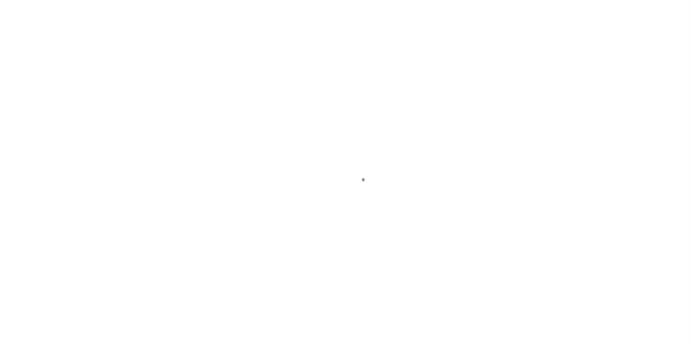
select select "NonEscrow"
select select "773"
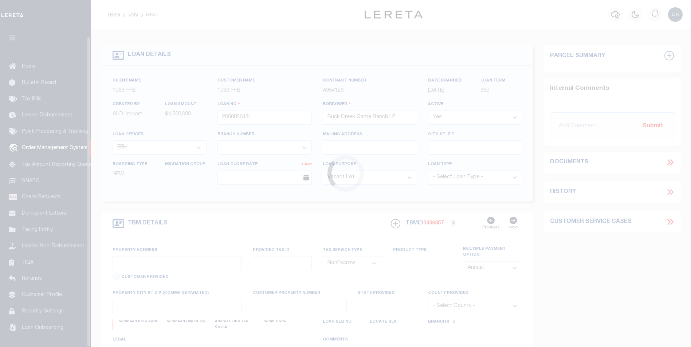
select select "490"
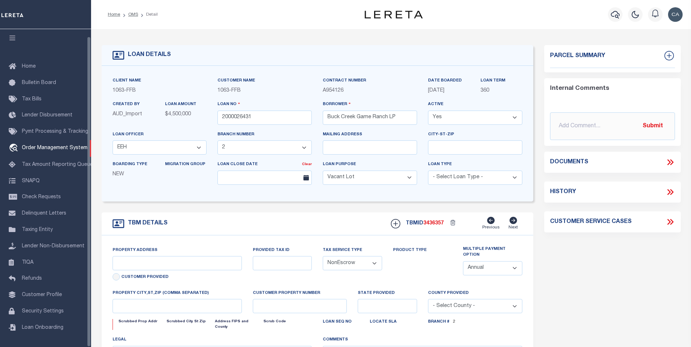
type input "1661 PR 1973"
select select
type input "Lawn [GEOGRAPHIC_DATA] 79530"
type input "[GEOGRAPHIC_DATA]"
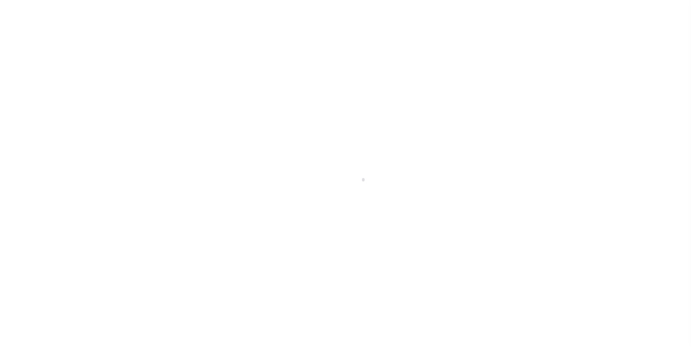
select select "10"
select select "Escrow"
type input "209 [PERSON_NAME] LN"
type input "1302"
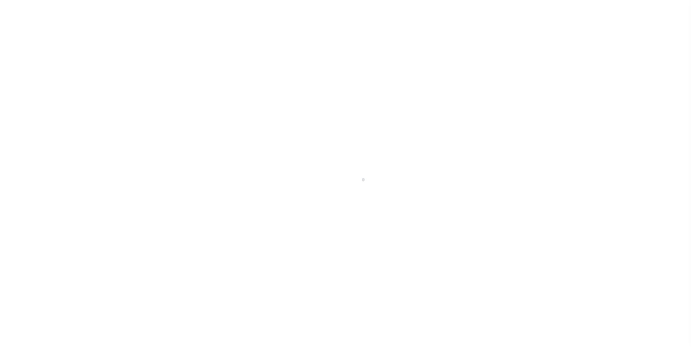
select select
type input "[PERSON_NAME] [GEOGRAPHIC_DATA] 75757-9714"
type input "QA-CNUMBER-102134"
type input "[GEOGRAPHIC_DATA]"
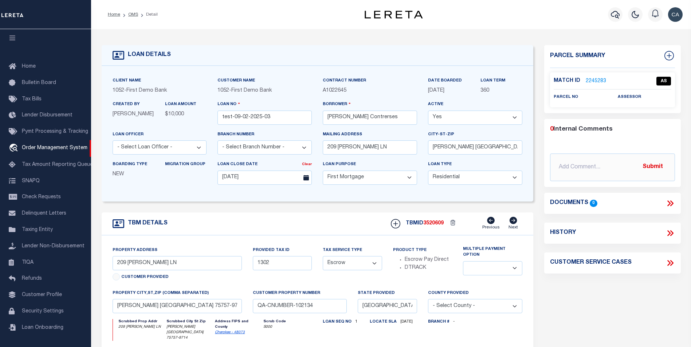
click at [589, 78] on link "2245283" at bounding box center [596, 82] width 20 height 8
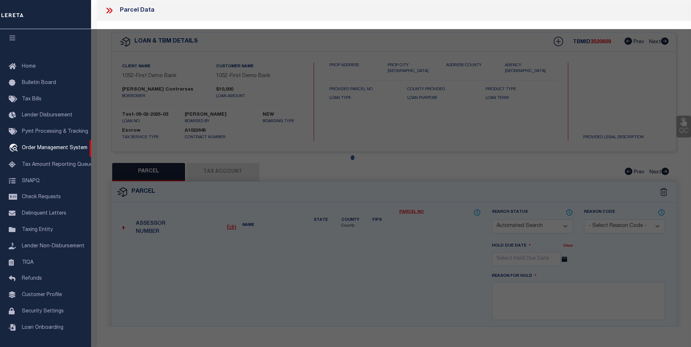
checkbox input "false"
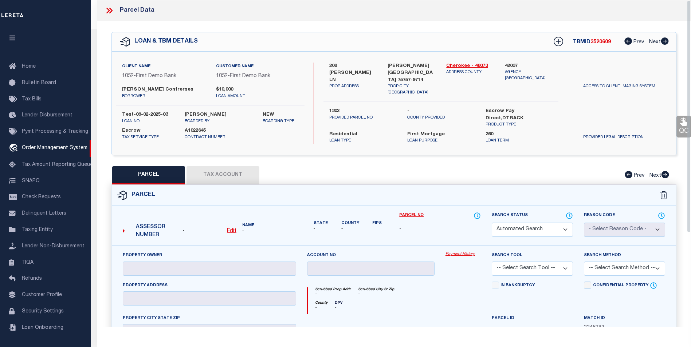
click at [107, 10] on icon at bounding box center [109, 10] width 9 height 9
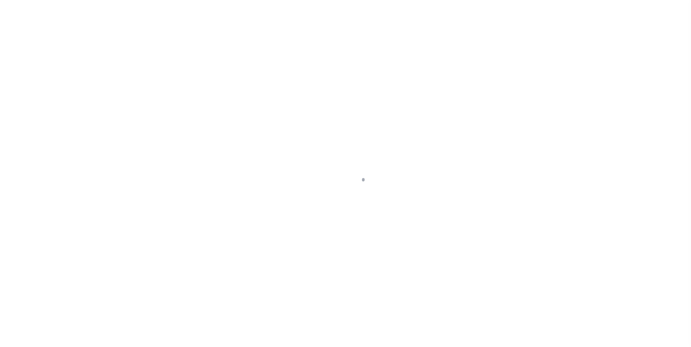
type input "test-09-02-2025-03"
type input "[PERSON_NAME] Contrerses"
select select
type input "209 [PERSON_NAME] LN"
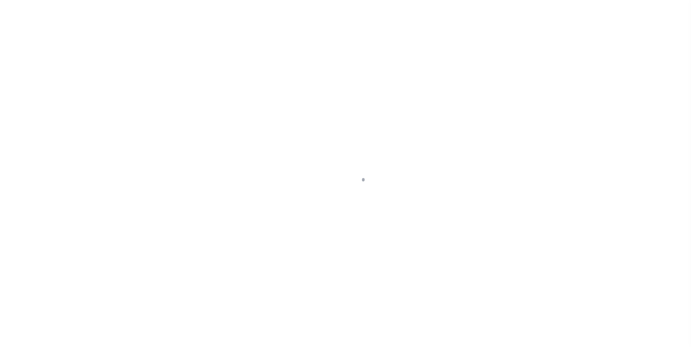
type input "[PERSON_NAME] [GEOGRAPHIC_DATA] 75757-9714"
type input "[DATE]"
select select "10"
select select "Escrow"
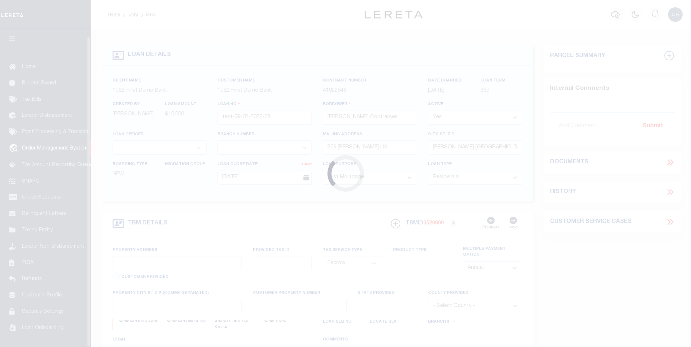
scroll to position [7, 0]
type input "209 [PERSON_NAME] LN"
type input "1302"
select select
type input "[PERSON_NAME] [GEOGRAPHIC_DATA] 75757-9714"
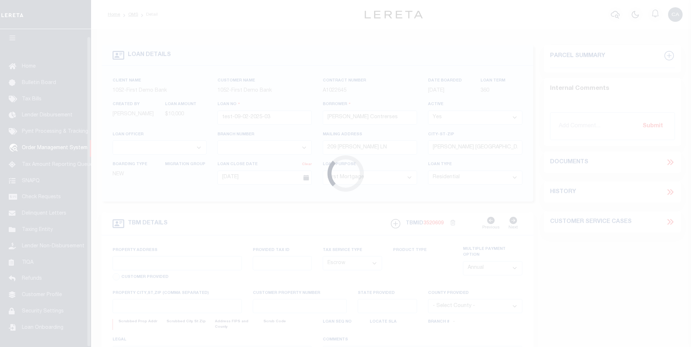
type input "QA-CNUMBER-102134"
type input "[GEOGRAPHIC_DATA]"
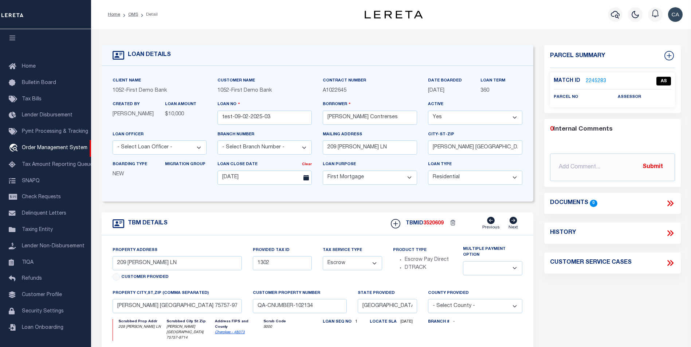
click at [590, 78] on link "2245283" at bounding box center [596, 82] width 20 height 8
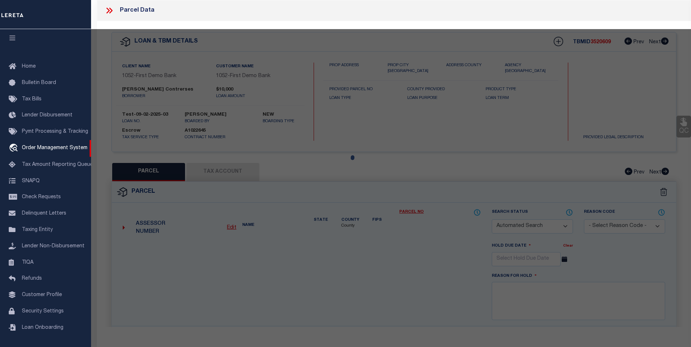
checkbox input "false"
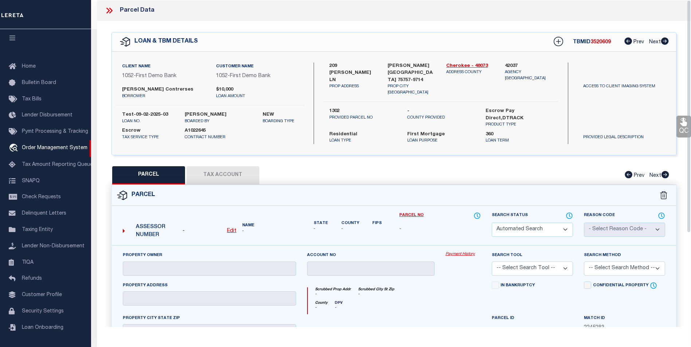
click at [525, 218] on div "Search Status Automated Search Bad Parcel Complete Duplicate Parcel High Dollar…" at bounding box center [532, 224] width 81 height 25
click at [525, 223] on select "Automated Search Bad Parcel Complete Duplicate Parcel High Dollar Reporting In …" at bounding box center [532, 230] width 81 height 14
click at [492, 223] on select "Automated Search Bad Parcel Complete Duplicate Parcel High Dollar Reporting In …" at bounding box center [532, 230] width 81 height 14
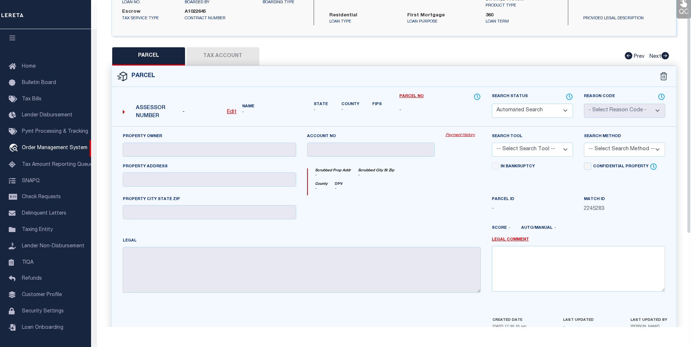
scroll to position [132, 0]
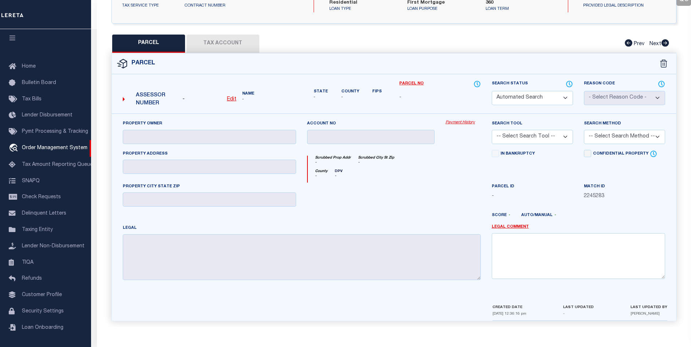
click at [529, 100] on select "Automated Search Bad Parcel Complete Duplicate Parcel High Dollar Reporting In …" at bounding box center [532, 98] width 81 height 14
click at [492, 91] on select "Automated Search Bad Parcel Complete Duplicate Parcel High Dollar Reporting In …" at bounding box center [532, 98] width 81 height 14
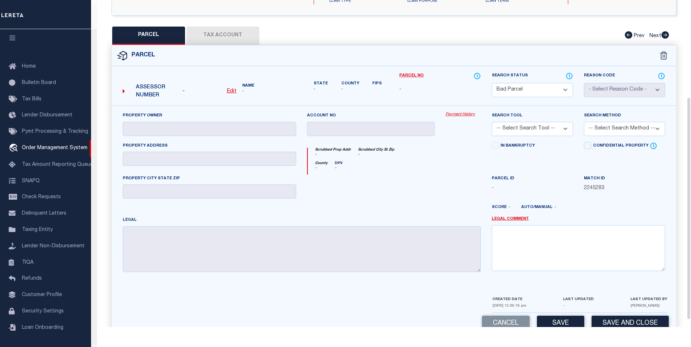
scroll to position [153, 0]
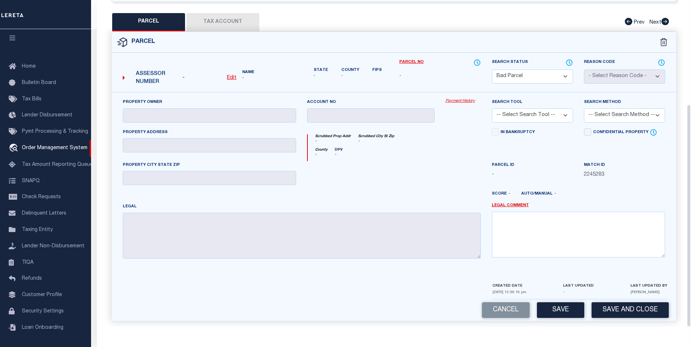
click at [528, 72] on select "Automated Search Bad Parcel Complete Duplicate Parcel High Dollar Reporting In …" at bounding box center [532, 77] width 81 height 14
click at [527, 75] on select "Automated Search Bad Parcel Complete Duplicate Parcel High Dollar Reporting In …" at bounding box center [532, 77] width 81 height 14
click at [492, 84] on select "Automated Search Bad Parcel Complete Duplicate Parcel High Dollar Reporting In …" at bounding box center [532, 77] width 81 height 14
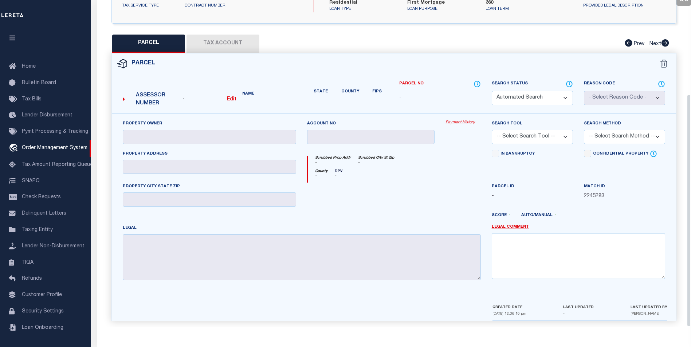
scroll to position [73, 0]
click at [535, 91] on select "Automated Search Bad Parcel Complete Duplicate Parcel High Dollar Reporting In …" at bounding box center [532, 98] width 81 height 14
click at [492, 91] on select "Automated Search Bad Parcel Complete Duplicate Parcel High Dollar Reporting In …" at bounding box center [532, 98] width 81 height 14
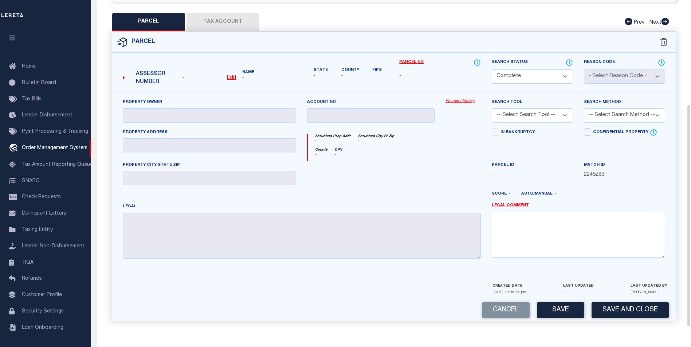
click at [530, 72] on select "Automated Search Bad Parcel Complete Duplicate Parcel High Dollar Reporting In …" at bounding box center [532, 77] width 81 height 14
click at [492, 70] on select "Automated Search Bad Parcel Complete Duplicate Parcel High Dollar Reporting In …" at bounding box center [532, 77] width 81 height 14
click at [568, 303] on button "Save" at bounding box center [560, 311] width 47 height 16
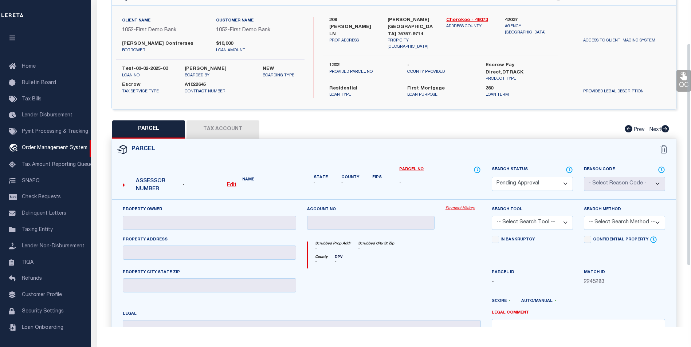
scroll to position [44, 0]
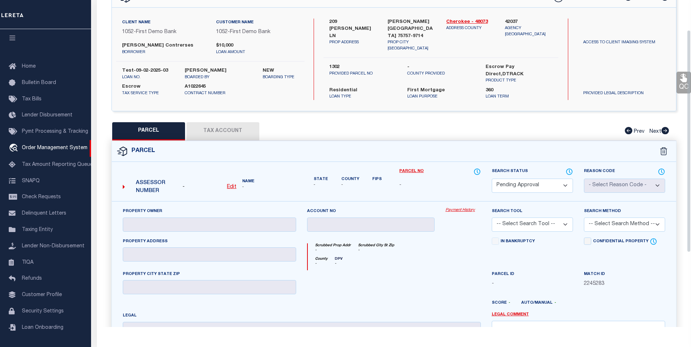
select select "AS"
checkbox input "false"
select select "PA"
checkbox input "false"
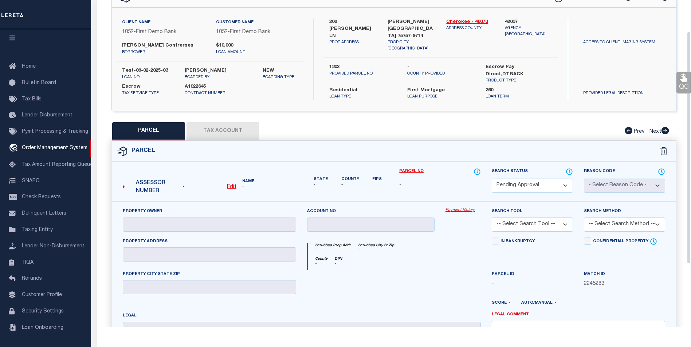
click at [526, 183] on select "Automated Search Bad Parcel Complete Duplicate Parcel High Dollar Reporting In …" at bounding box center [532, 186] width 81 height 14
select select "AS"
click at [492, 179] on select "Automated Search Bad Parcel Complete Duplicate Parcel High Dollar Reporting In …" at bounding box center [532, 186] width 81 height 14
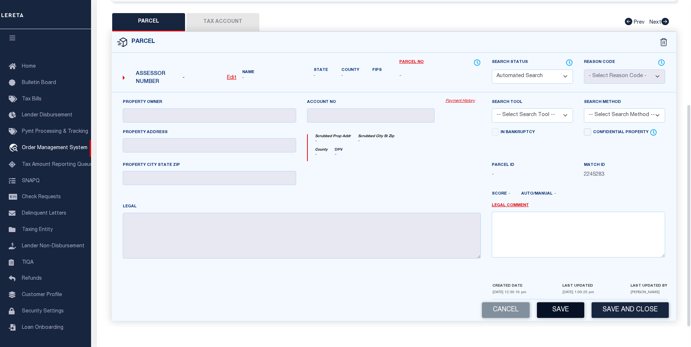
scroll to position [146, 0]
click at [565, 307] on button "Save" at bounding box center [560, 311] width 47 height 16
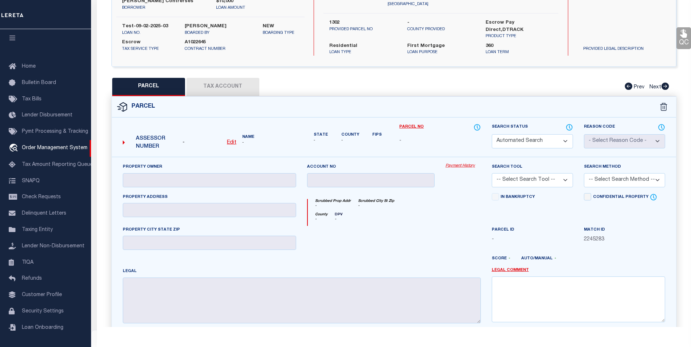
checkbox input "false"
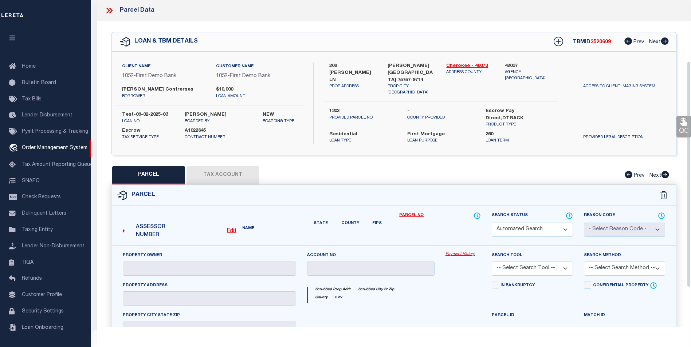
checkbox input "false"
click at [110, 9] on icon at bounding box center [110, 11] width 3 height 6
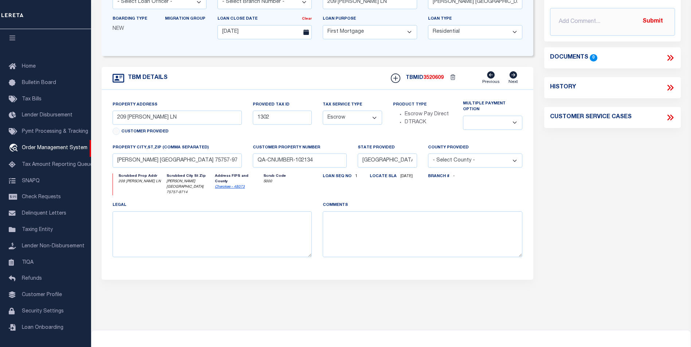
scroll to position [90, 0]
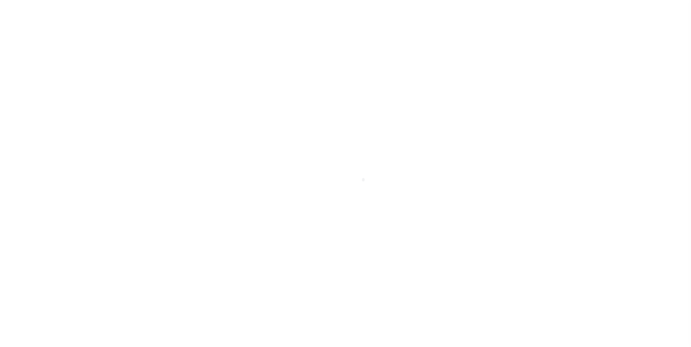
select select "10"
select select "Escrow"
type input "209 [PERSON_NAME] LN"
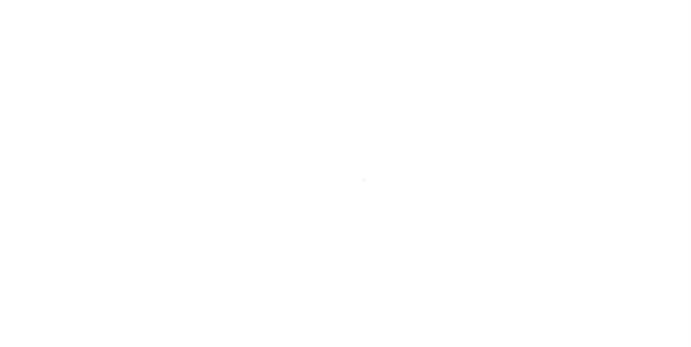
type input "1302"
select select
type input "[PERSON_NAME] [GEOGRAPHIC_DATA] 75757-9714"
type input "QA-CNUMBER-102134"
type input "[GEOGRAPHIC_DATA]"
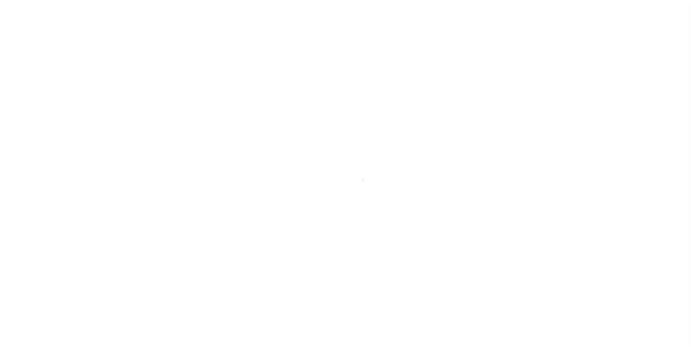
scroll to position [7, 0]
type input "test-09-02-2025-03"
type input "[PERSON_NAME] Contrerses"
select select
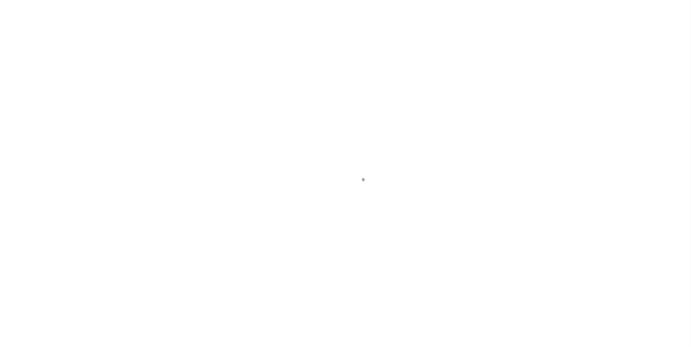
select select
type input "209 [PERSON_NAME] LN"
type input "[PERSON_NAME] [GEOGRAPHIC_DATA] 75757-9714"
type input "[DATE]"
select select "10"
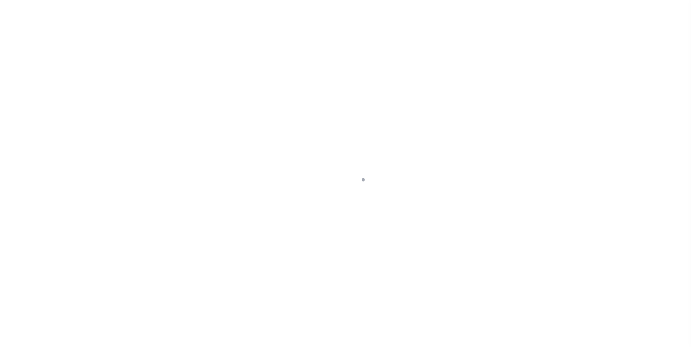
select select "10"
select select "Escrow"
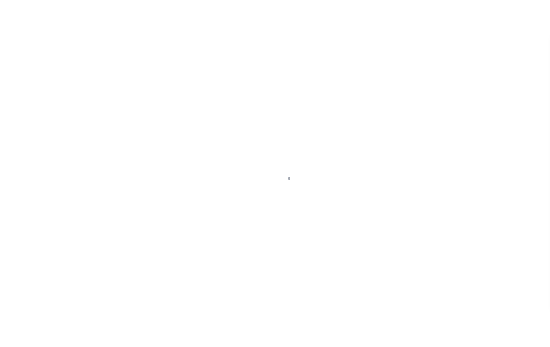
scroll to position [7, 0]
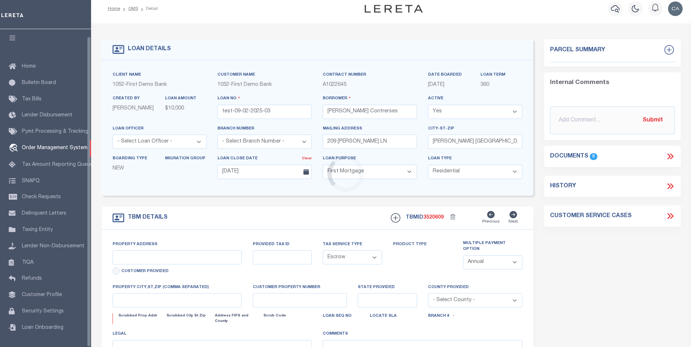
type input "209 [PERSON_NAME] LN"
type input "1302"
select select
type input "[PERSON_NAME] [GEOGRAPHIC_DATA] 75757-9714"
type input "QA-CNUMBER-102134"
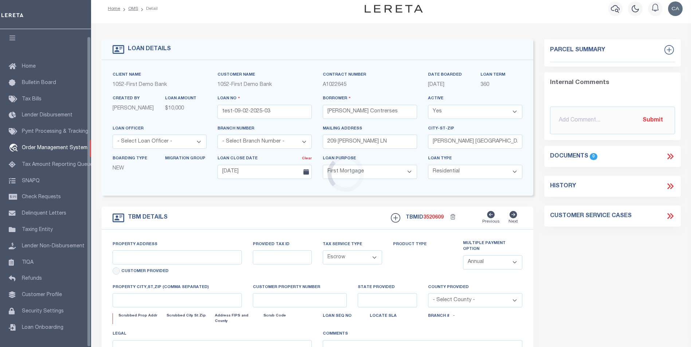
type input "[GEOGRAPHIC_DATA]"
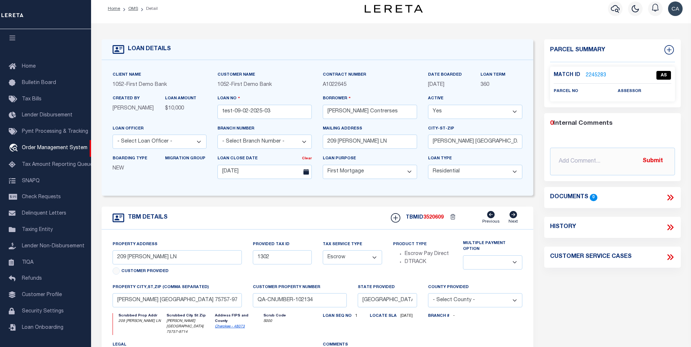
click at [598, 76] on link "2245283" at bounding box center [596, 76] width 20 height 8
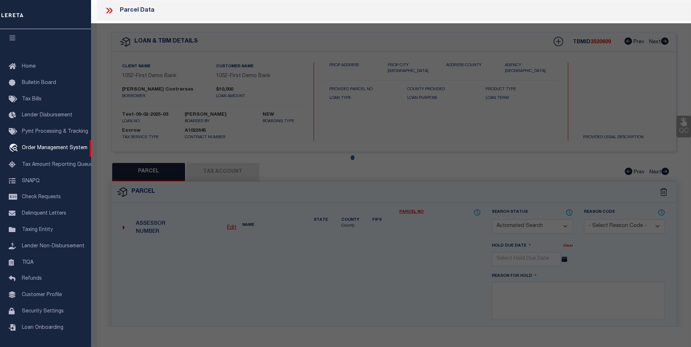
checkbox input "false"
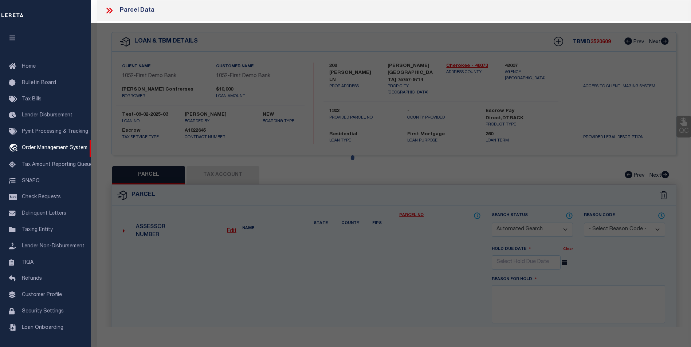
checkbox input "false"
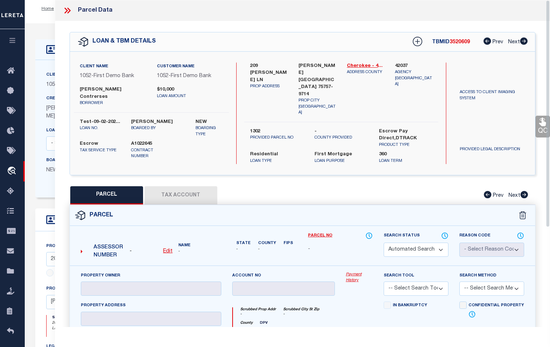
click at [65, 14] on div "Parcel Data" at bounding box center [302, 10] width 495 height 21
click at [65, 13] on icon at bounding box center [67, 10] width 9 height 9
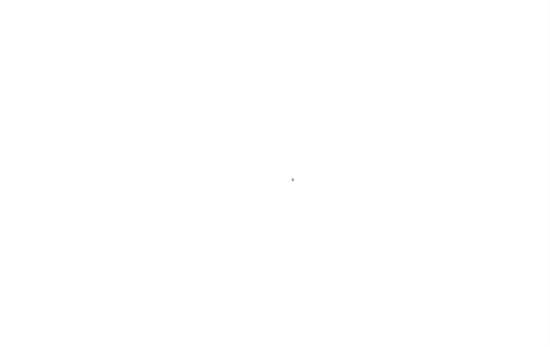
select select "10"
select select "Escrow"
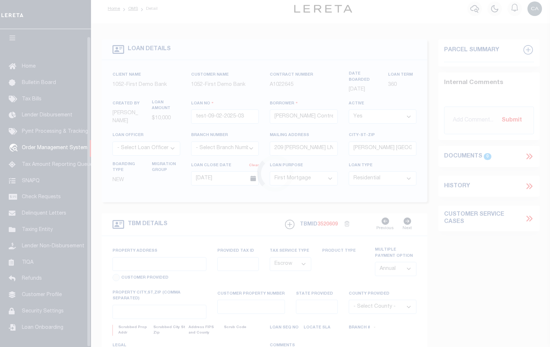
type input "209 [PERSON_NAME] LN"
type input "1302"
select select
type input "[PERSON_NAME] [GEOGRAPHIC_DATA] 75757-9714"
type input "QA-CNUMBER-102134"
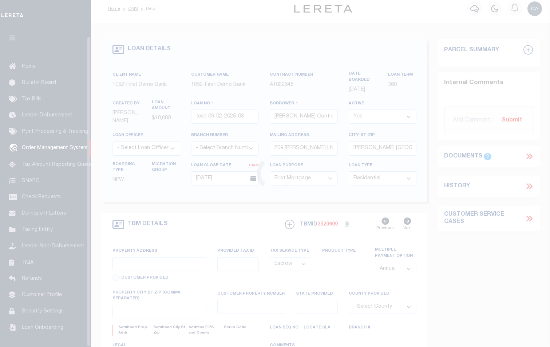
type input "[GEOGRAPHIC_DATA]"
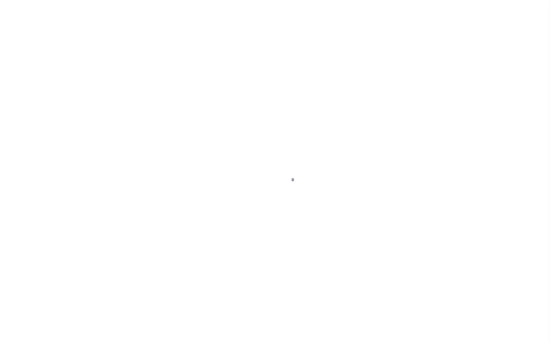
scroll to position [6, 0]
type input "test-09-02-2025-03"
type input "[PERSON_NAME] Contrerses"
select select
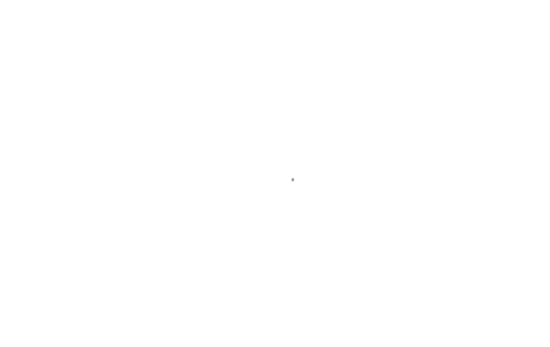
type input "209 [PERSON_NAME] LN"
type input "[PERSON_NAME] [GEOGRAPHIC_DATA] 75757-9714"
type input "[DATE]"
select select "10"
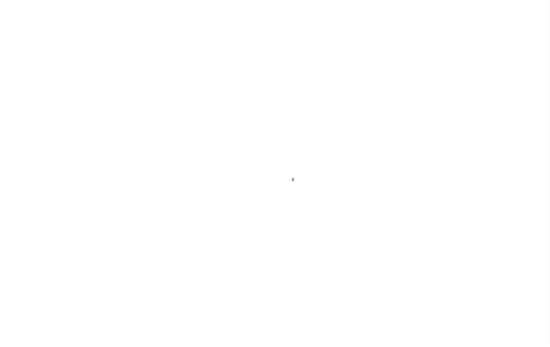
select select "Escrow"
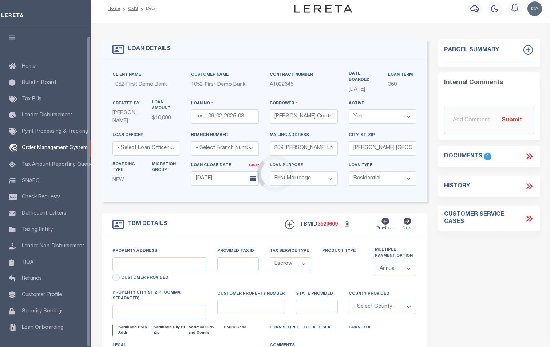
type input "209 [PERSON_NAME] LN"
type input "1302"
select select
type input "[PERSON_NAME] [GEOGRAPHIC_DATA] 75757-9714"
type input "QA-CNUMBER-102134"
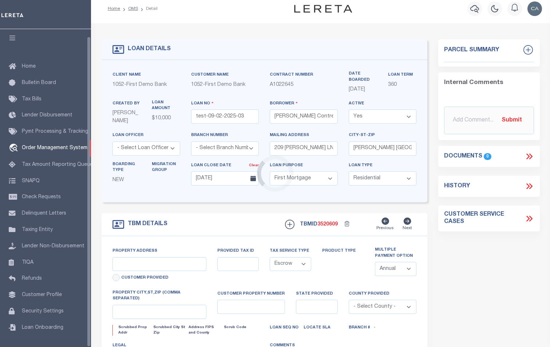
type input "[GEOGRAPHIC_DATA]"
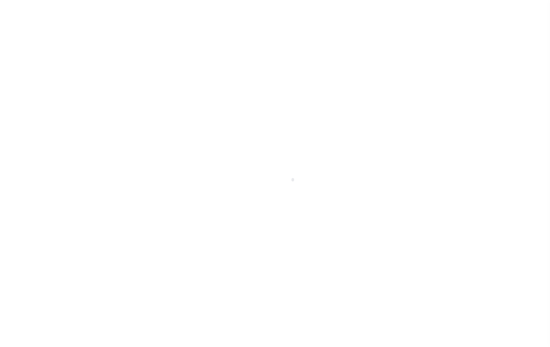
scroll to position [6, 0]
type input "test-09-02-2025-03"
type input "[PERSON_NAME] Contrerses"
select select
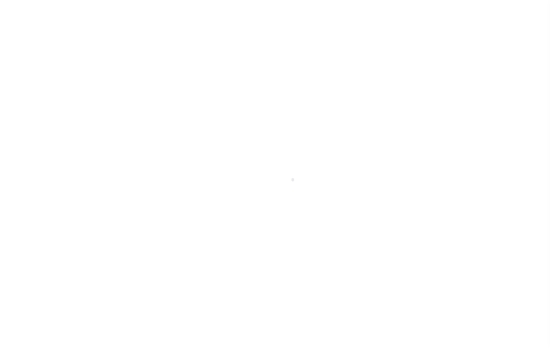
type input "209 [PERSON_NAME] LN"
type input "[PERSON_NAME] [GEOGRAPHIC_DATA] 75757-9714"
type input "[DATE]"
select select "10"
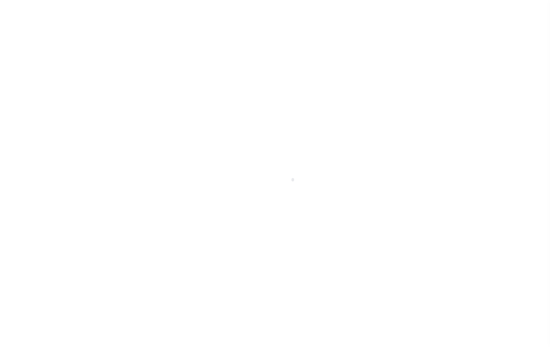
select select "Escrow"
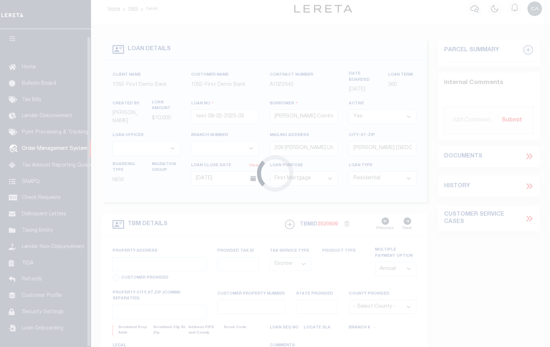
scroll to position [7, 0]
type input "209 [PERSON_NAME] LN"
type input "1302"
select select
type input "[PERSON_NAME] [GEOGRAPHIC_DATA] 75757-9714"
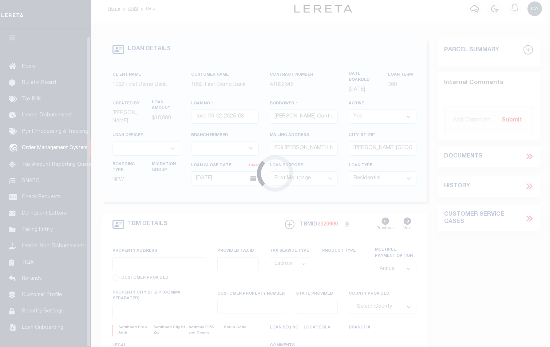
type input "QA-CNUMBER-102134"
type input "[GEOGRAPHIC_DATA]"
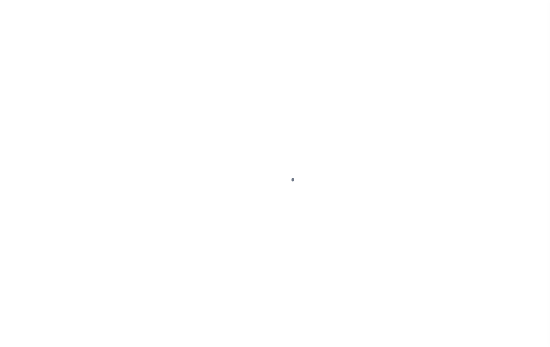
type input "test-09-02-2025-03"
type input "[PERSON_NAME] Contrerses"
select select
type input "209 [PERSON_NAME] LN"
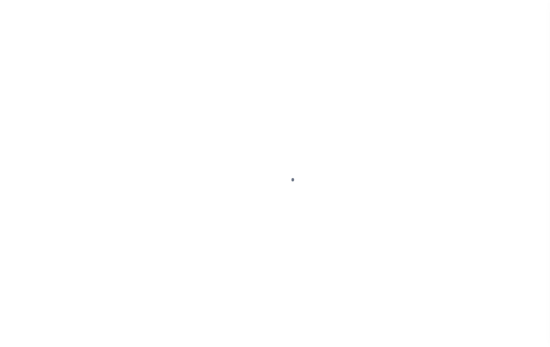
type input "[PERSON_NAME] [GEOGRAPHIC_DATA] 75757-9714"
type input "[DATE]"
select select "10"
select select "Escrow"
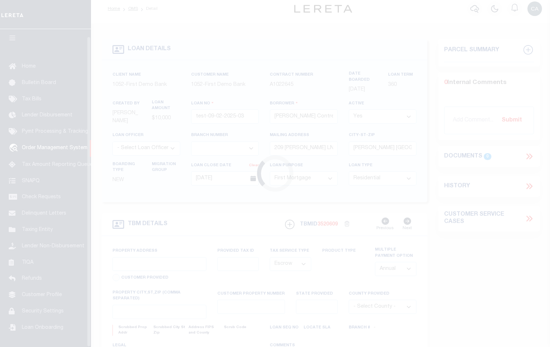
scroll to position [7, 0]
type input "209 [PERSON_NAME] LN"
type input "1302"
select select
type input "[PERSON_NAME] [GEOGRAPHIC_DATA] 75757-9714"
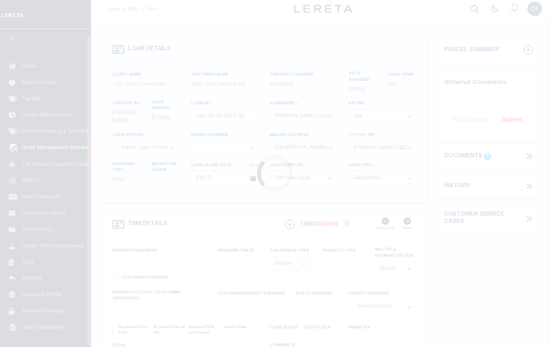
type input "QA-CNUMBER-102134"
type input "[GEOGRAPHIC_DATA]"
